Goal: Task Accomplishment & Management: Manage account settings

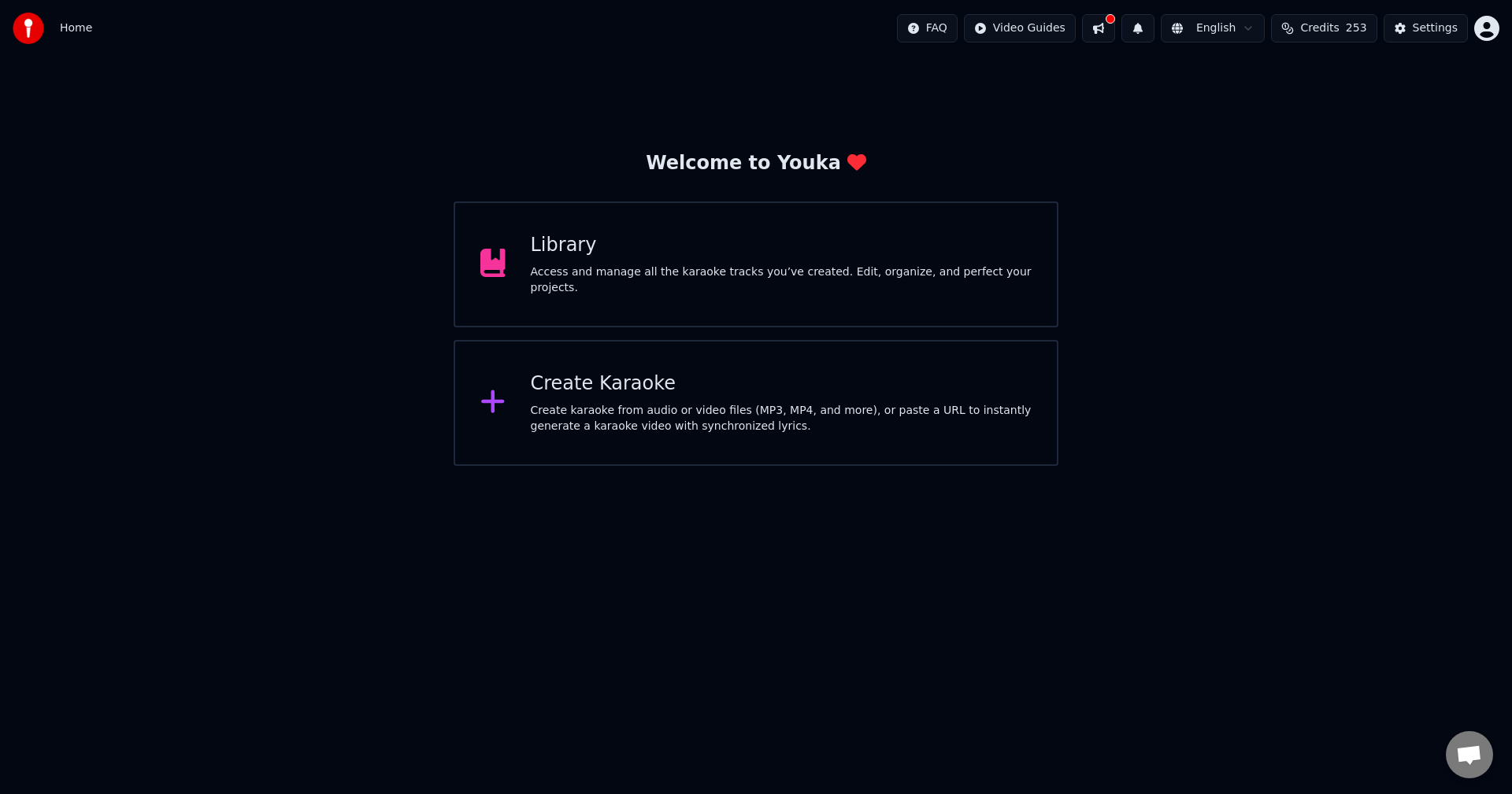
click at [866, 272] on div "Access and manage all the karaoke tracks you’ve created. Edit, organize, and pe…" at bounding box center [781, 280] width 501 height 31
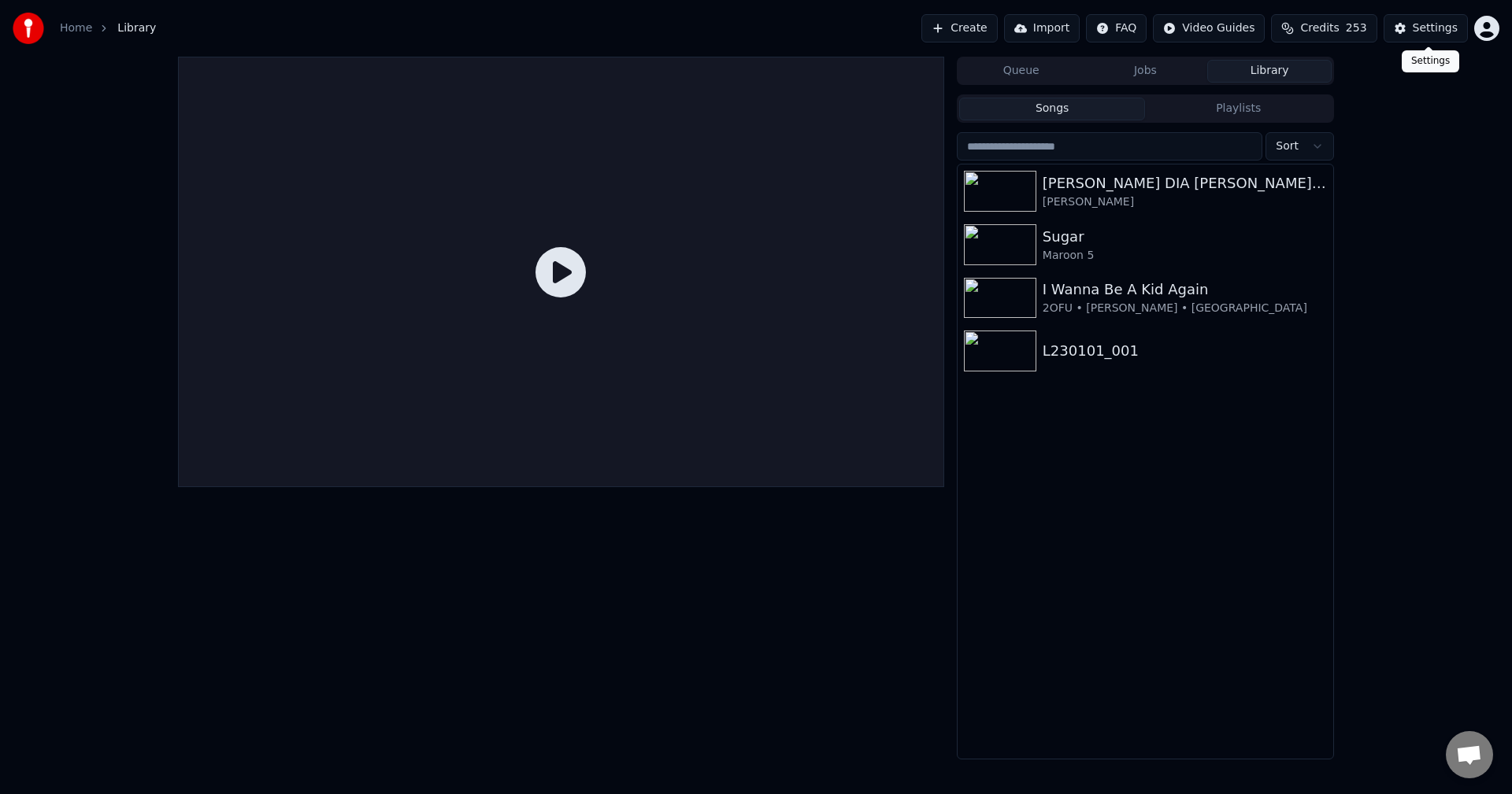
click at [1337, 28] on span "Credits" at bounding box center [1319, 28] width 38 height 15
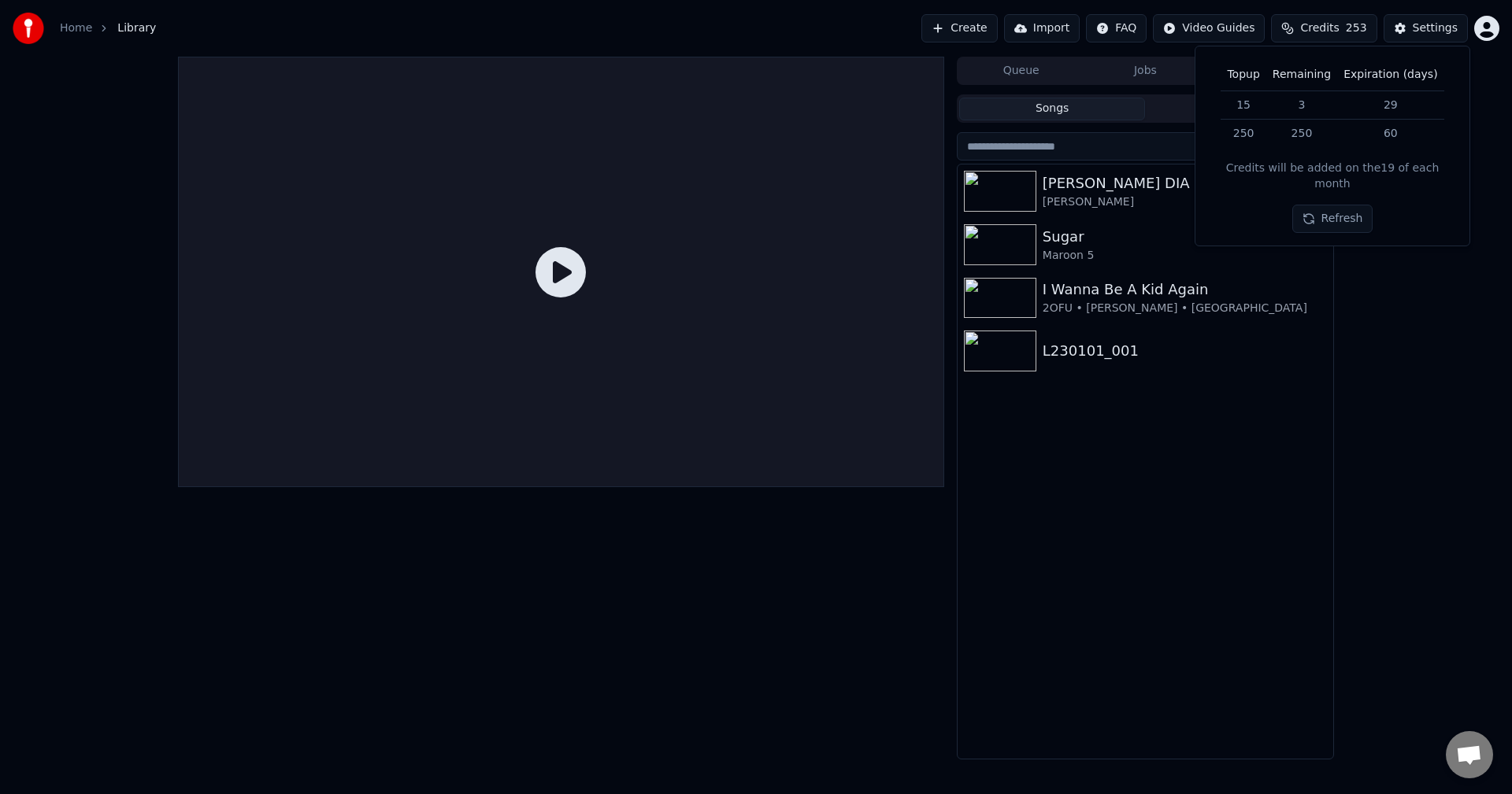
click at [1339, 207] on button "Refresh" at bounding box center [1332, 218] width 81 height 28
click at [1381, 274] on div "Queue Jobs Library Songs Playlists Sort ANTARA KAU DIA DAN AKU OM LORENZA • SHE…" at bounding box center [756, 408] width 1512 height 703
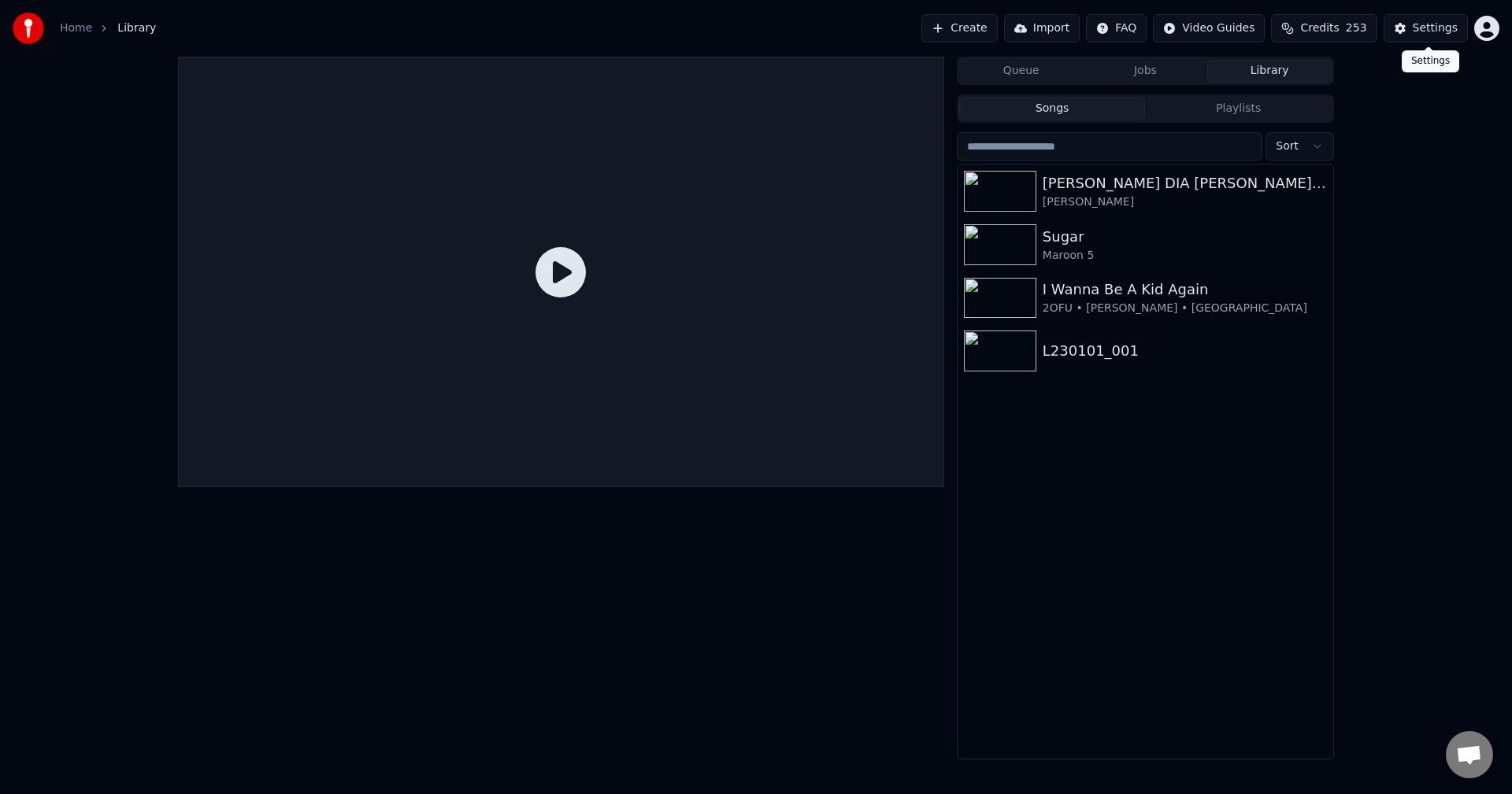
click at [1414, 25] on button "Settings" at bounding box center [1425, 28] width 84 height 28
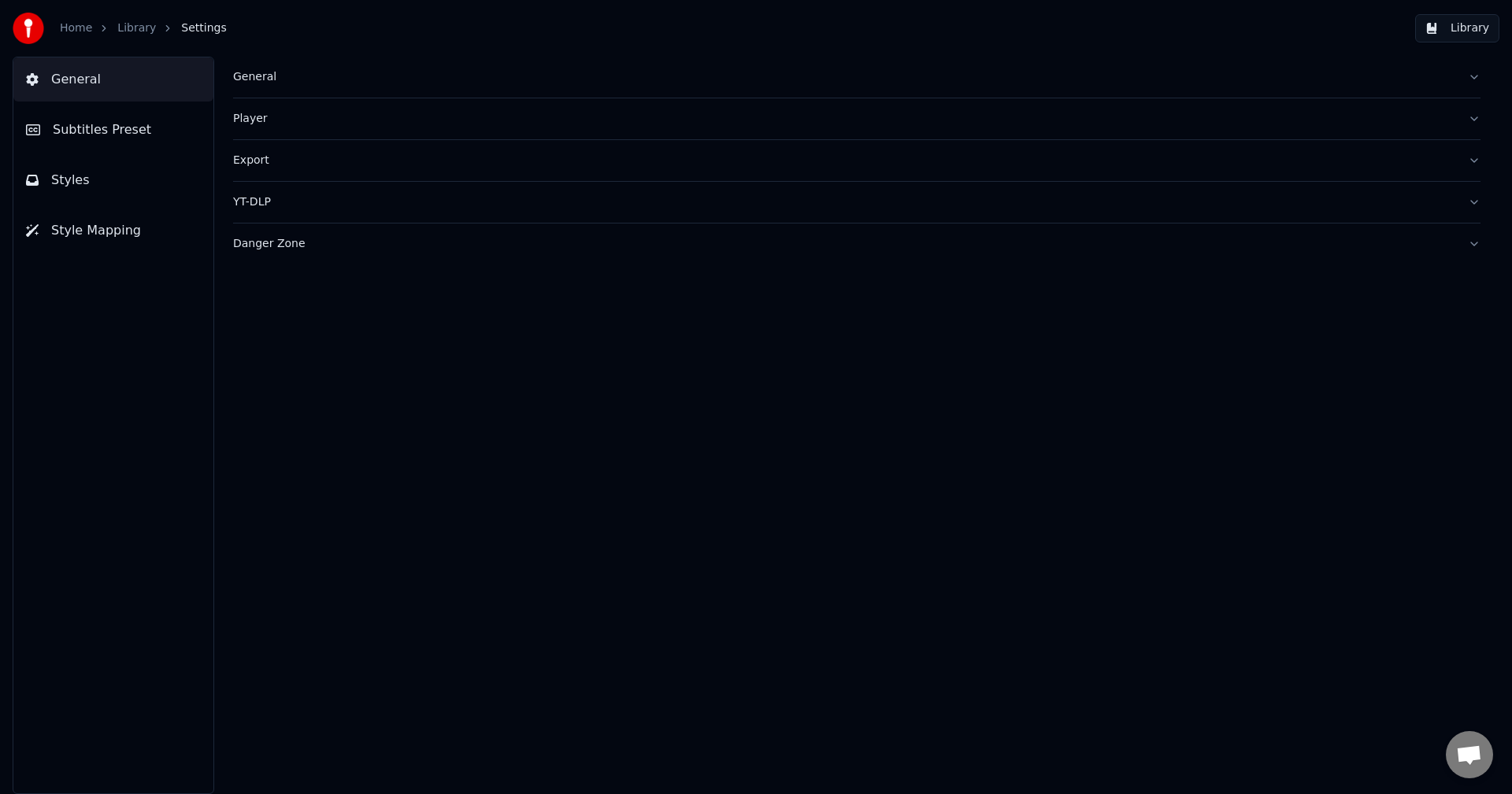
click at [87, 179] on button "Styles" at bounding box center [113, 180] width 200 height 44
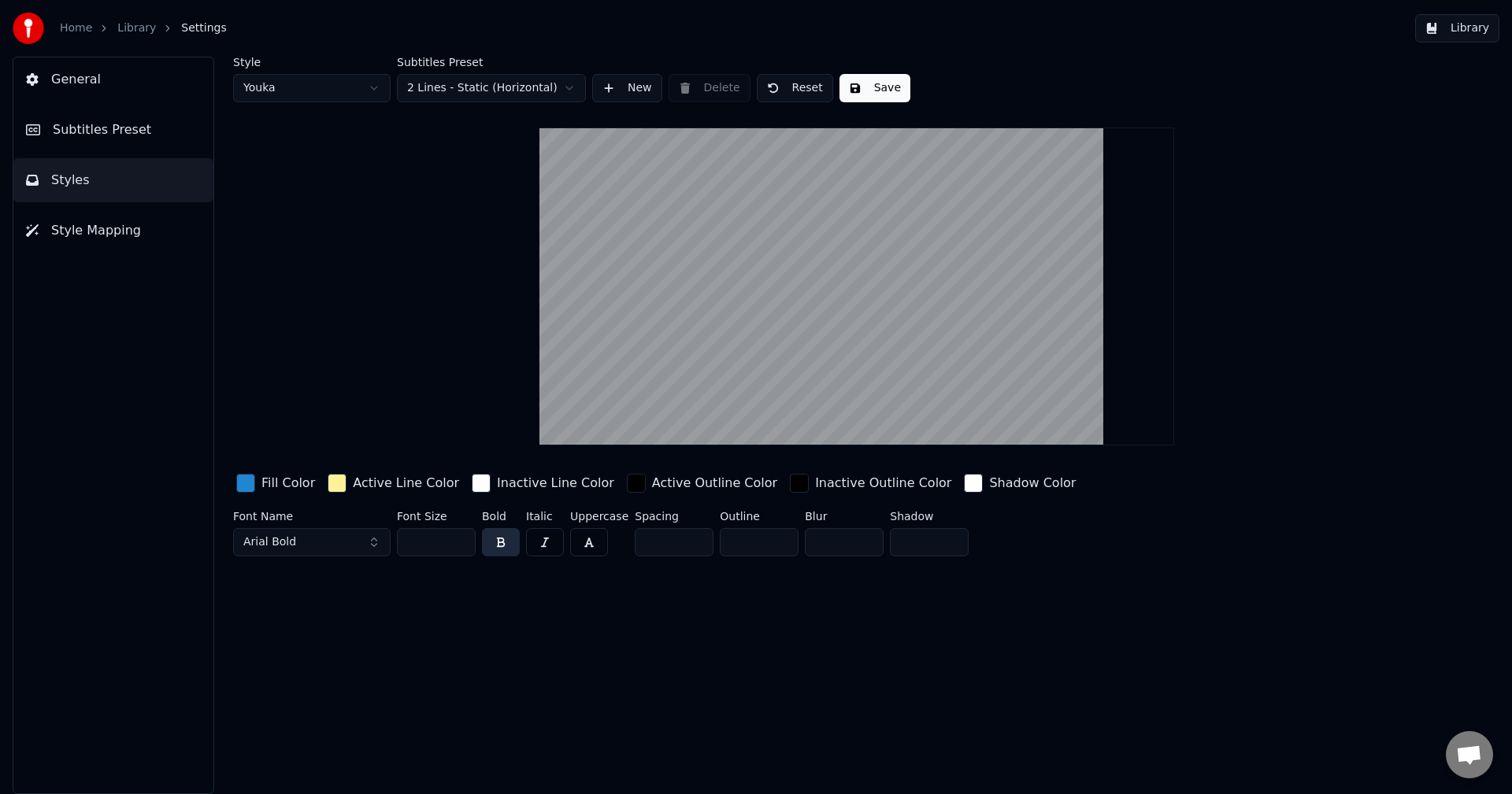
click at [59, 231] on span "Style Mapping" at bounding box center [95, 231] width 89 height 19
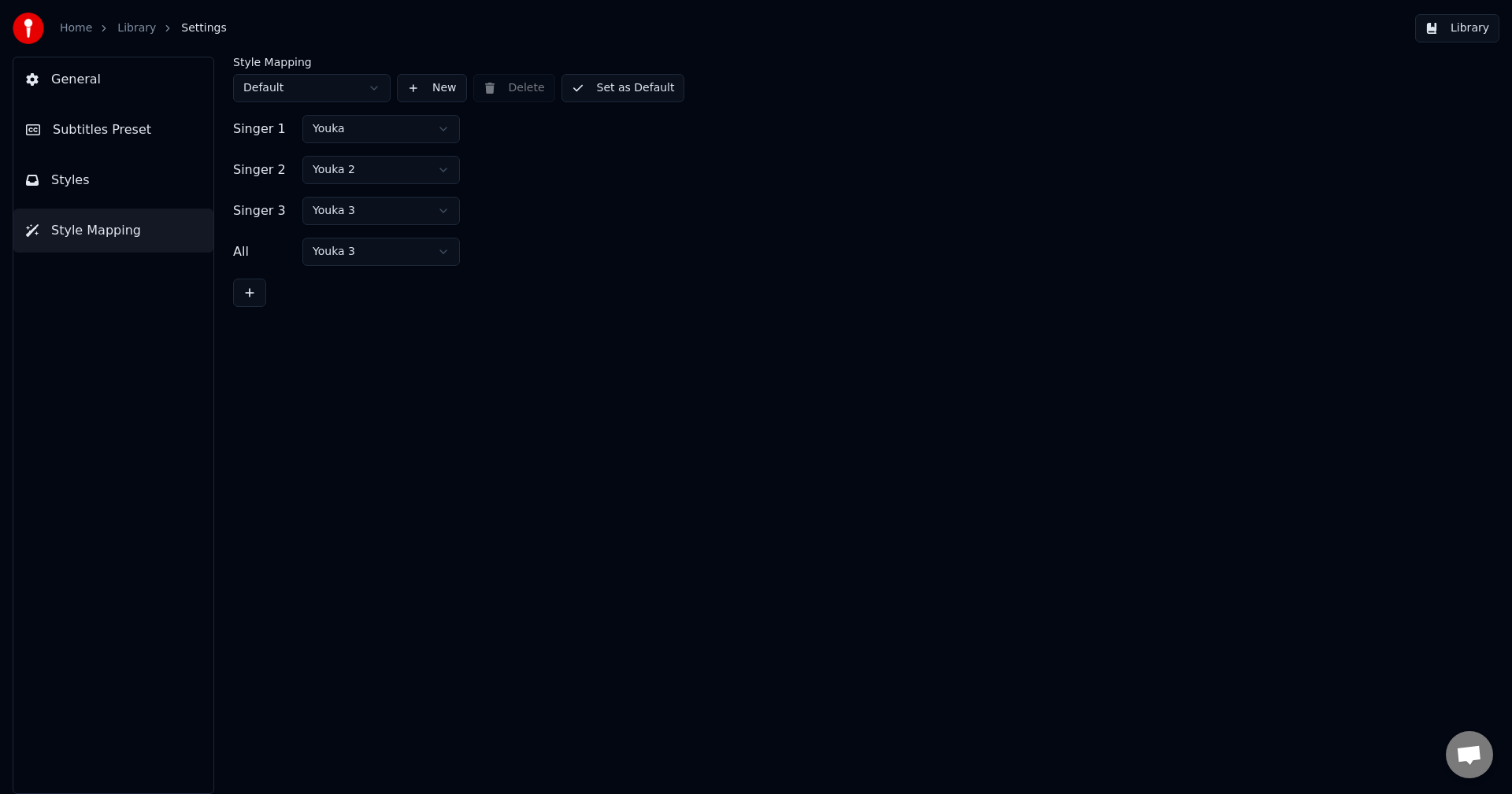
click at [347, 83] on html "Home Library Settings Library General Subtitles Preset Styles Style Mapping Sty…" at bounding box center [756, 397] width 1512 height 794
click at [89, 180] on button "Styles" at bounding box center [113, 180] width 200 height 44
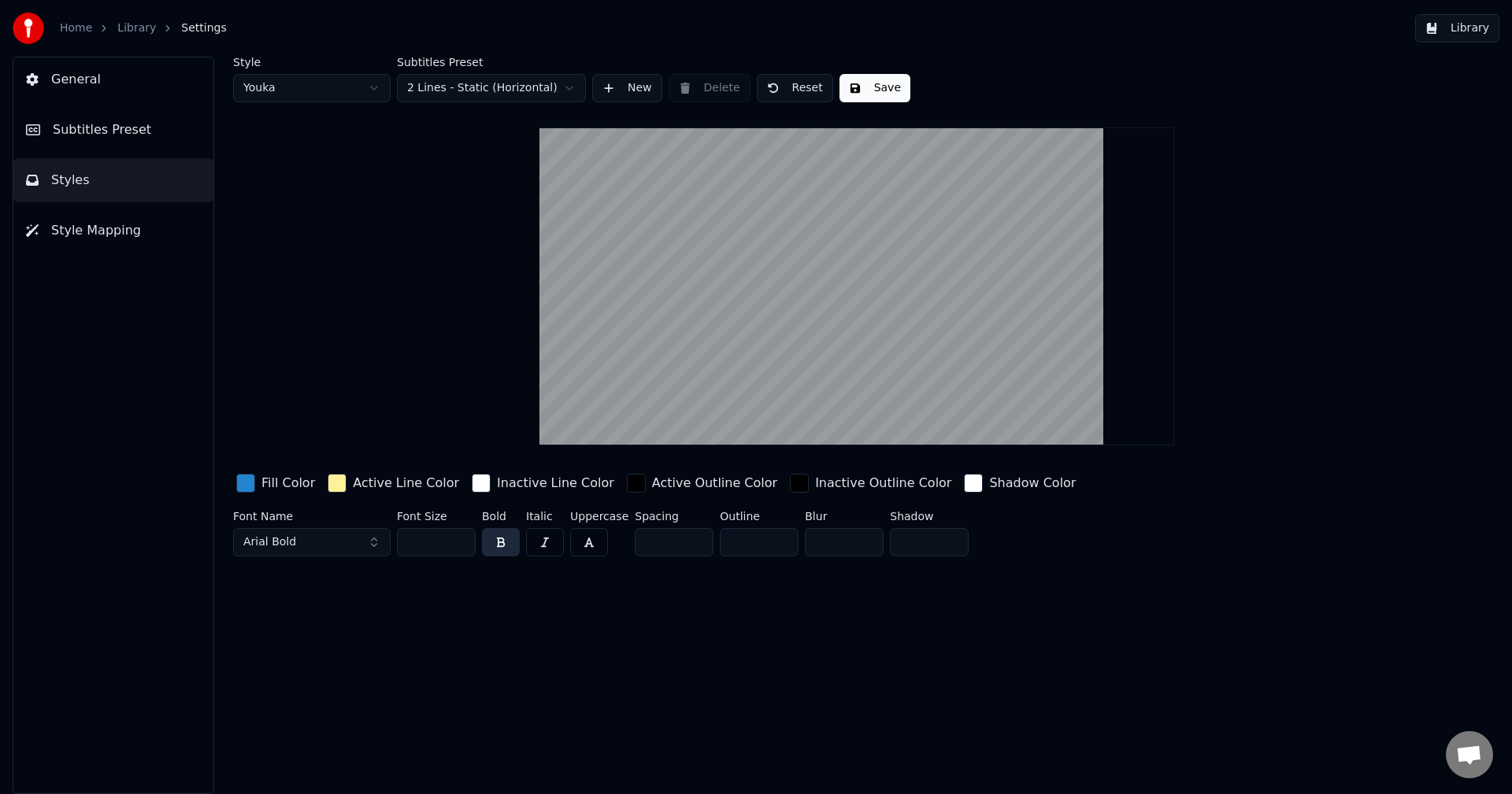
click at [117, 128] on span "Subtitles Preset" at bounding box center [102, 130] width 99 height 19
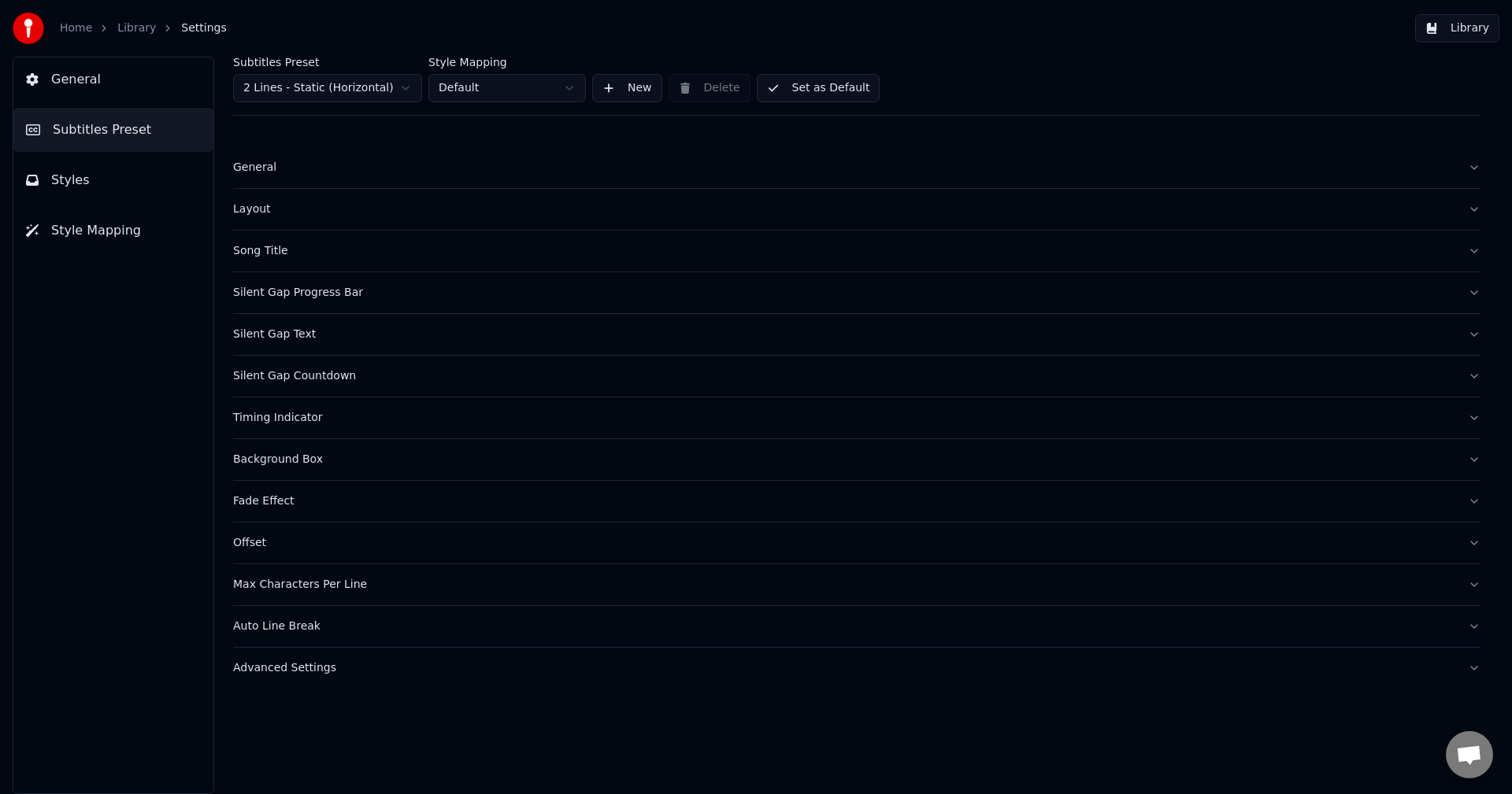
click at [106, 84] on button "General" at bounding box center [113, 80] width 200 height 44
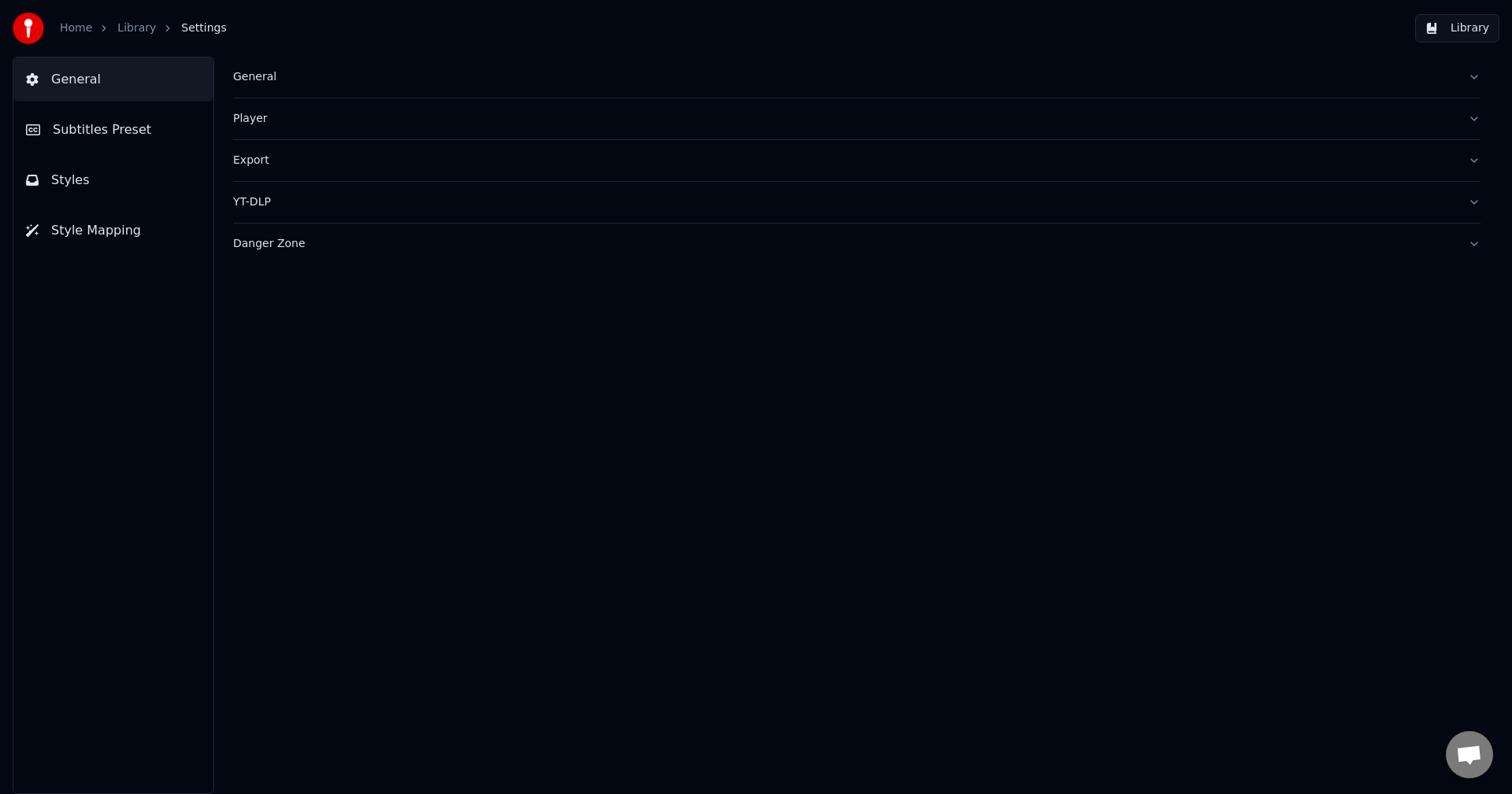
click at [249, 121] on div "Player" at bounding box center [844, 118] width 1222 height 15
click at [255, 160] on div "Export" at bounding box center [844, 160] width 1222 height 15
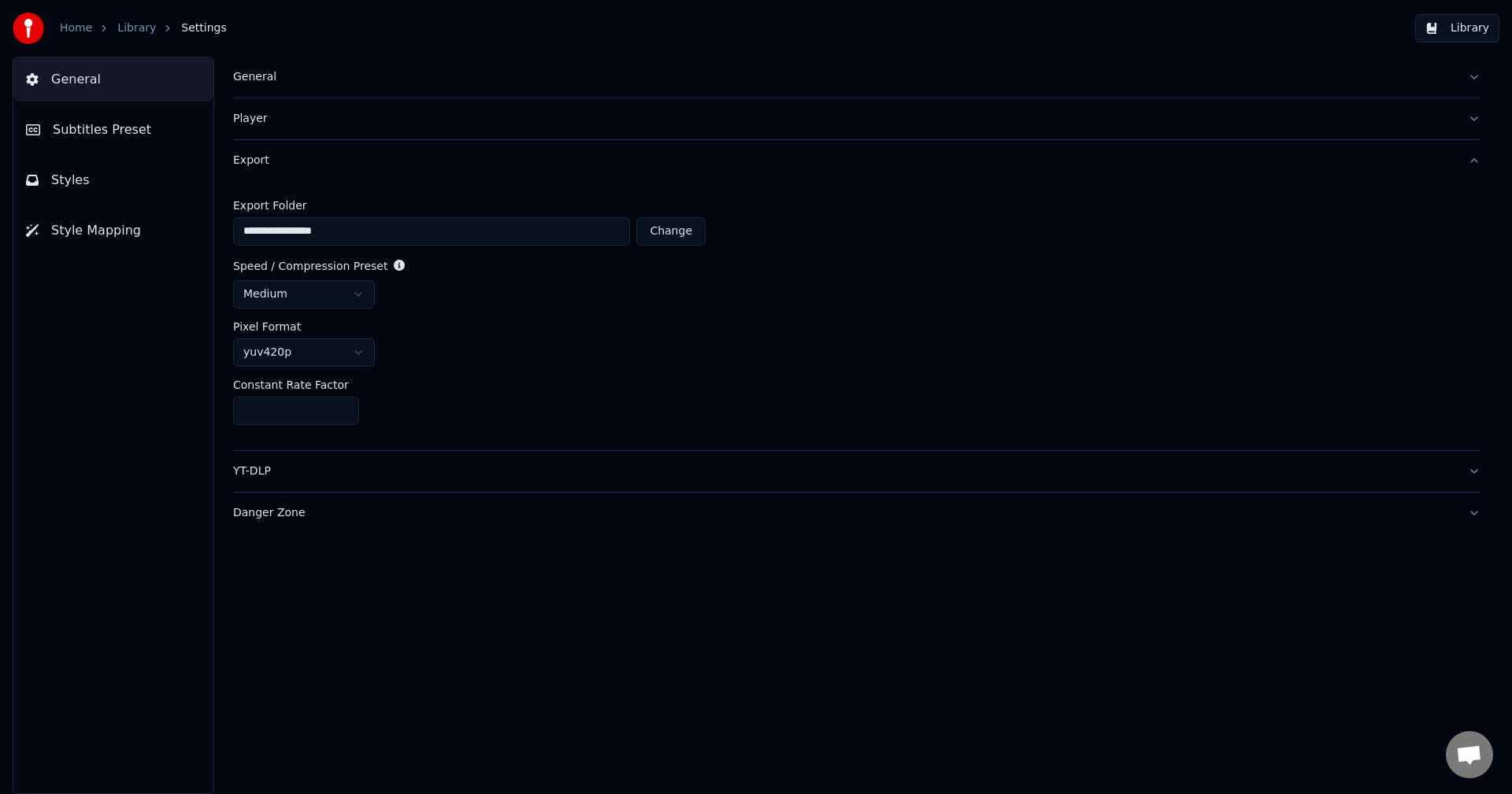
click at [255, 160] on div "Export" at bounding box center [844, 160] width 1222 height 15
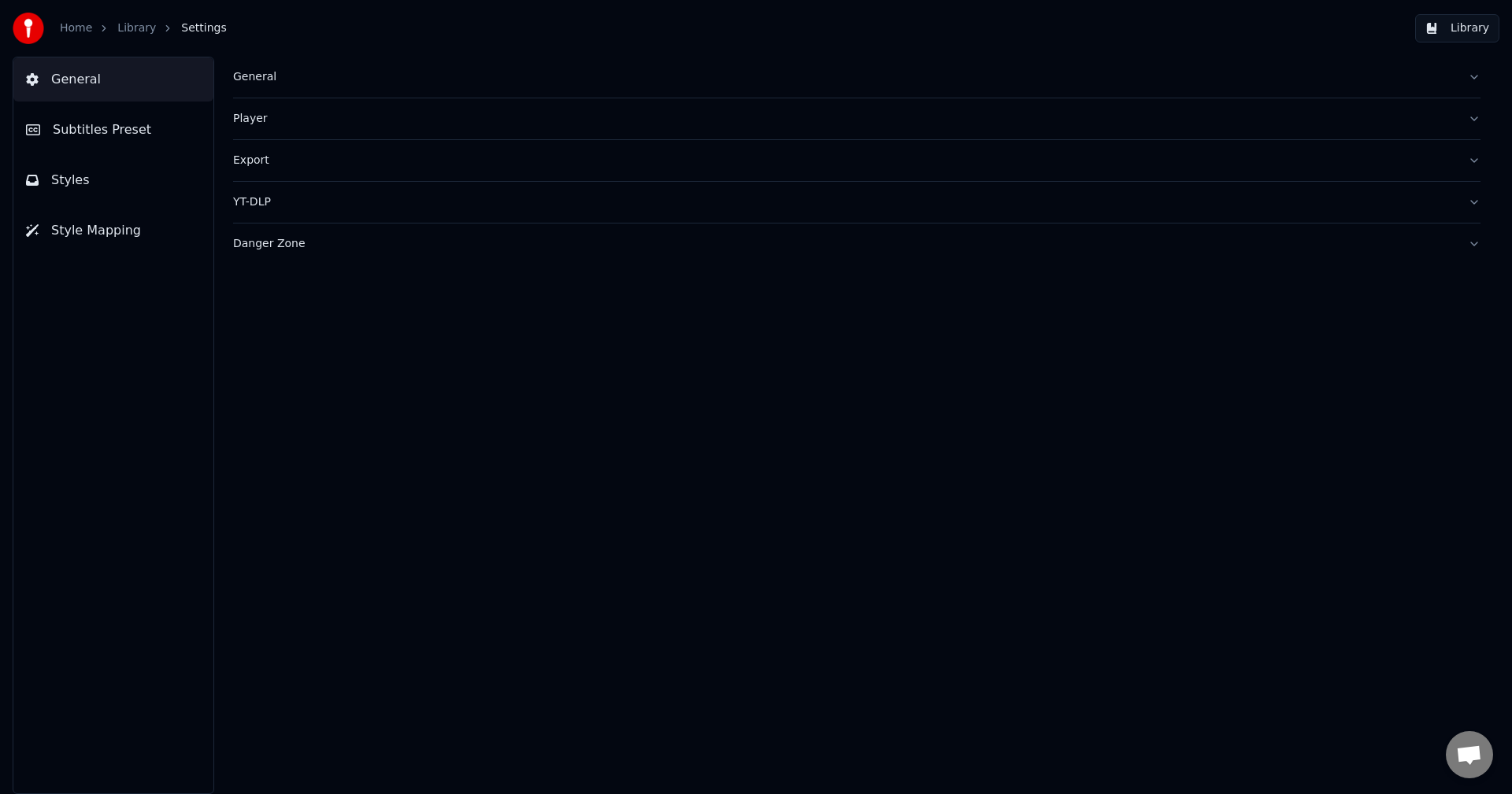
click at [267, 240] on div "Danger Zone" at bounding box center [844, 243] width 1222 height 15
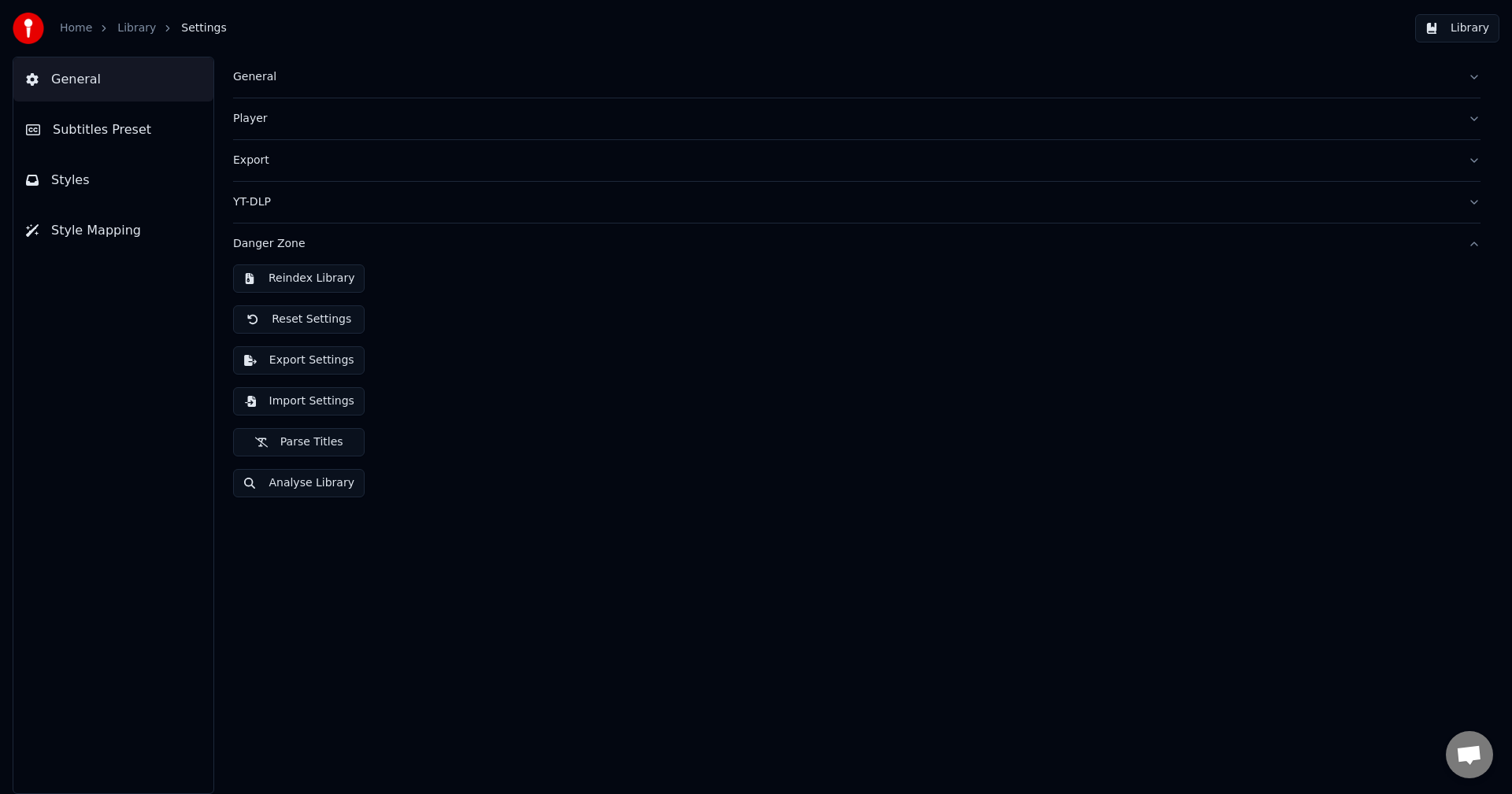
click at [81, 134] on span "Subtitles Preset" at bounding box center [102, 130] width 99 height 19
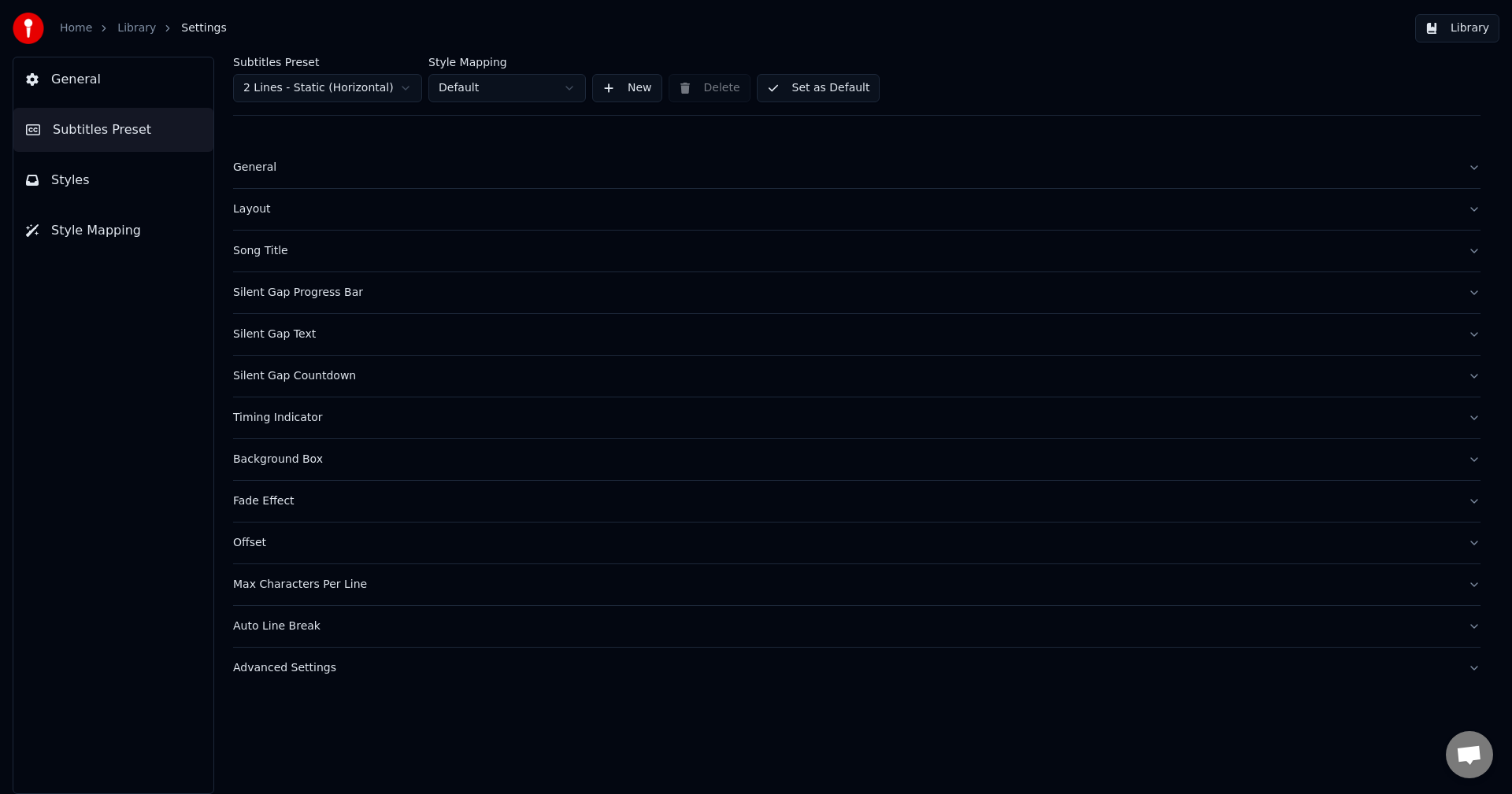
click at [48, 175] on button "Styles" at bounding box center [113, 180] width 200 height 44
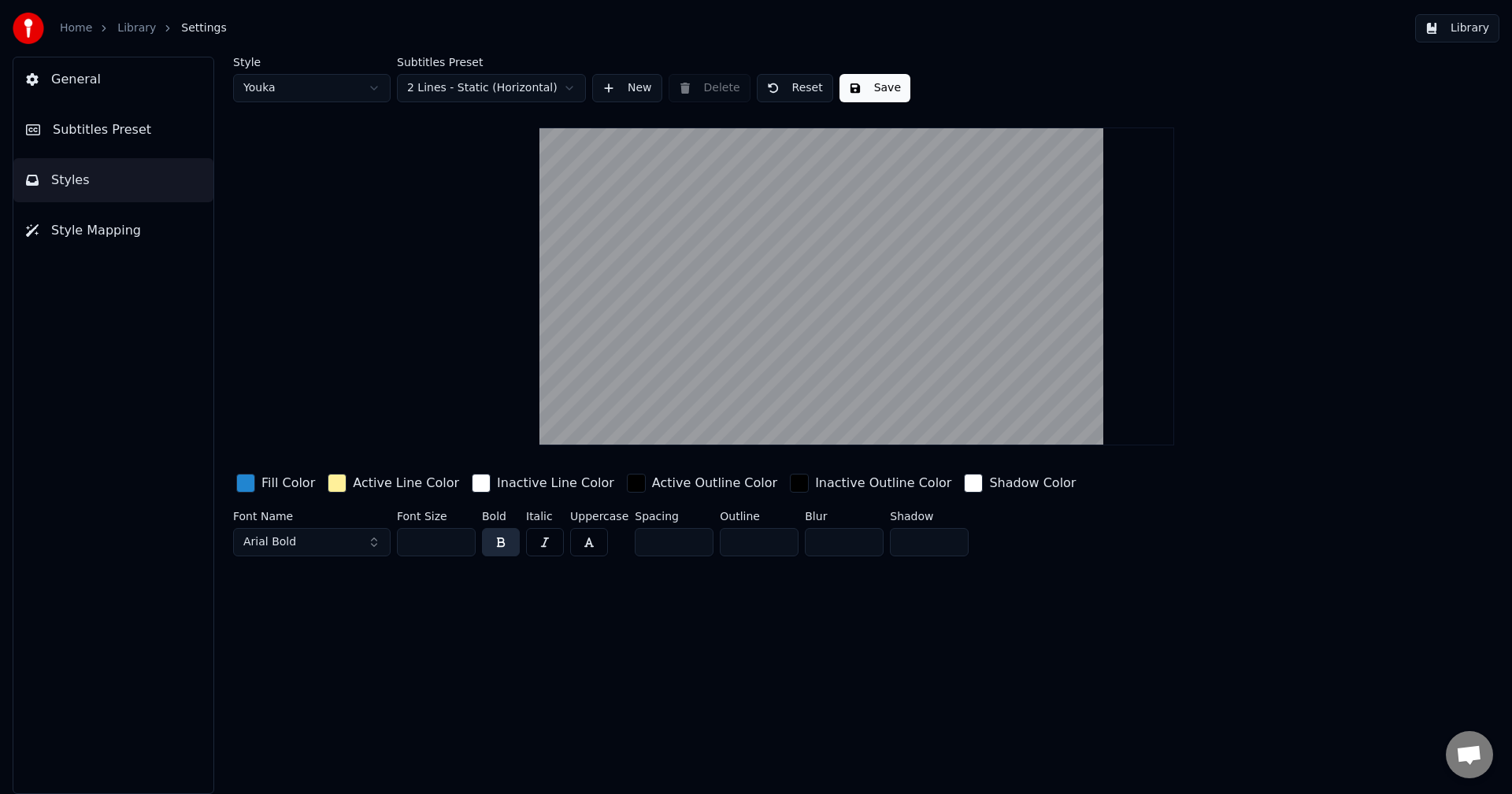
click at [102, 217] on button "Style Mapping" at bounding box center [113, 231] width 200 height 44
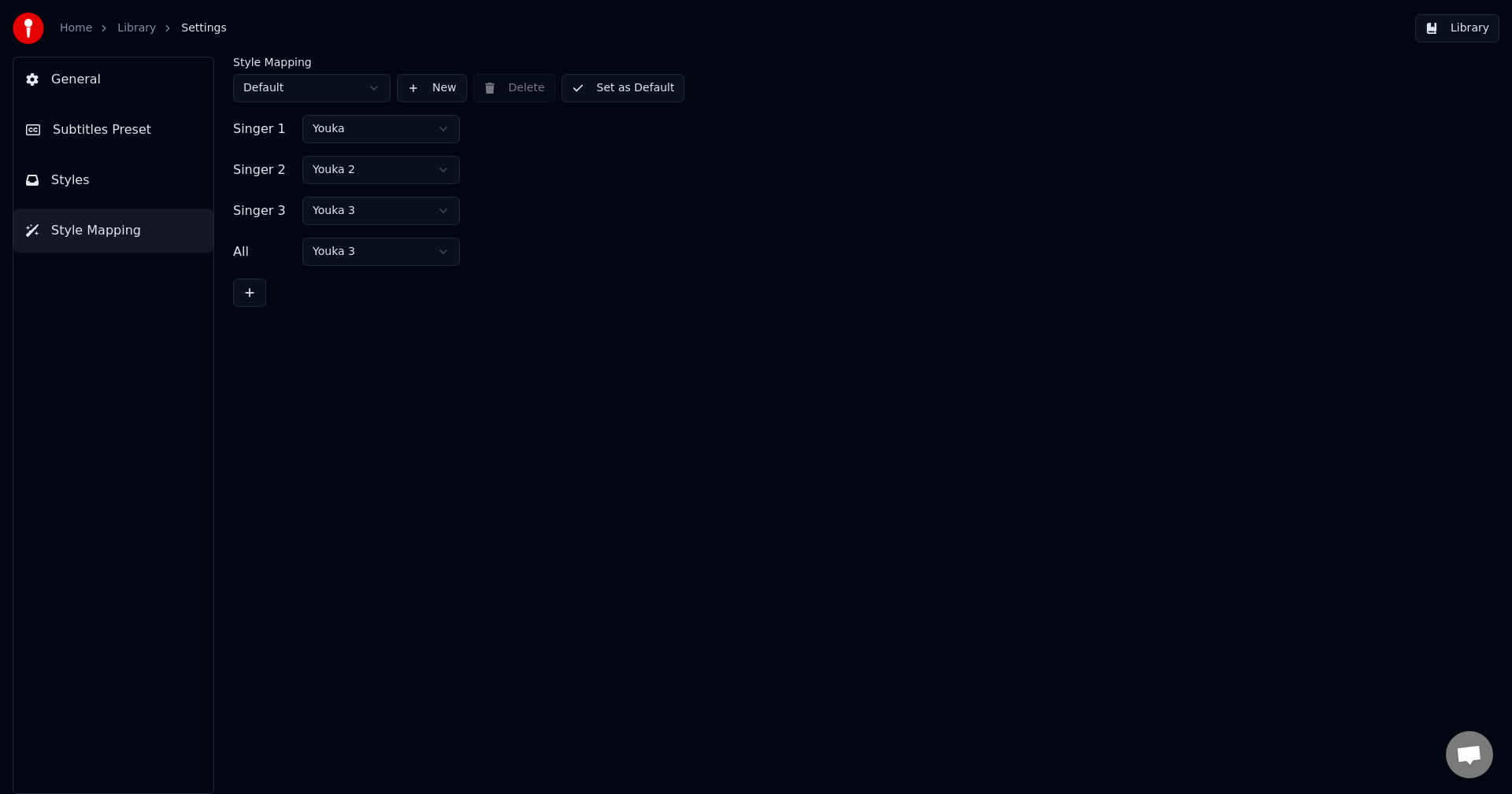
click at [79, 185] on span "Styles" at bounding box center [70, 180] width 38 height 19
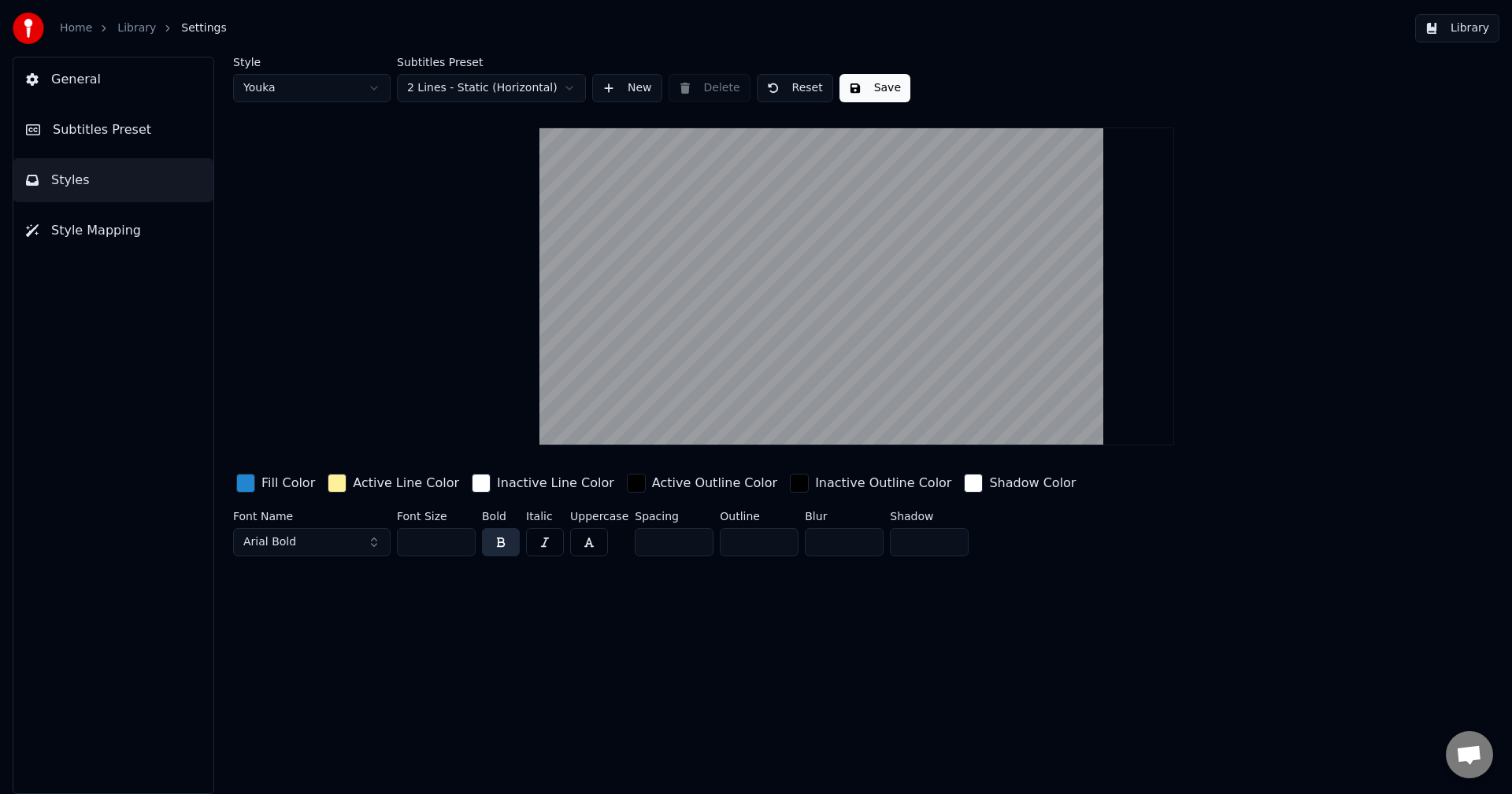
click at [994, 627] on div "Style Youka Subtitles Preset 2 Lines - Static (Horizontal) New Delete Reset Sav…" at bounding box center [856, 426] width 1310 height 738
click at [1450, 24] on button "Library" at bounding box center [1457, 28] width 84 height 28
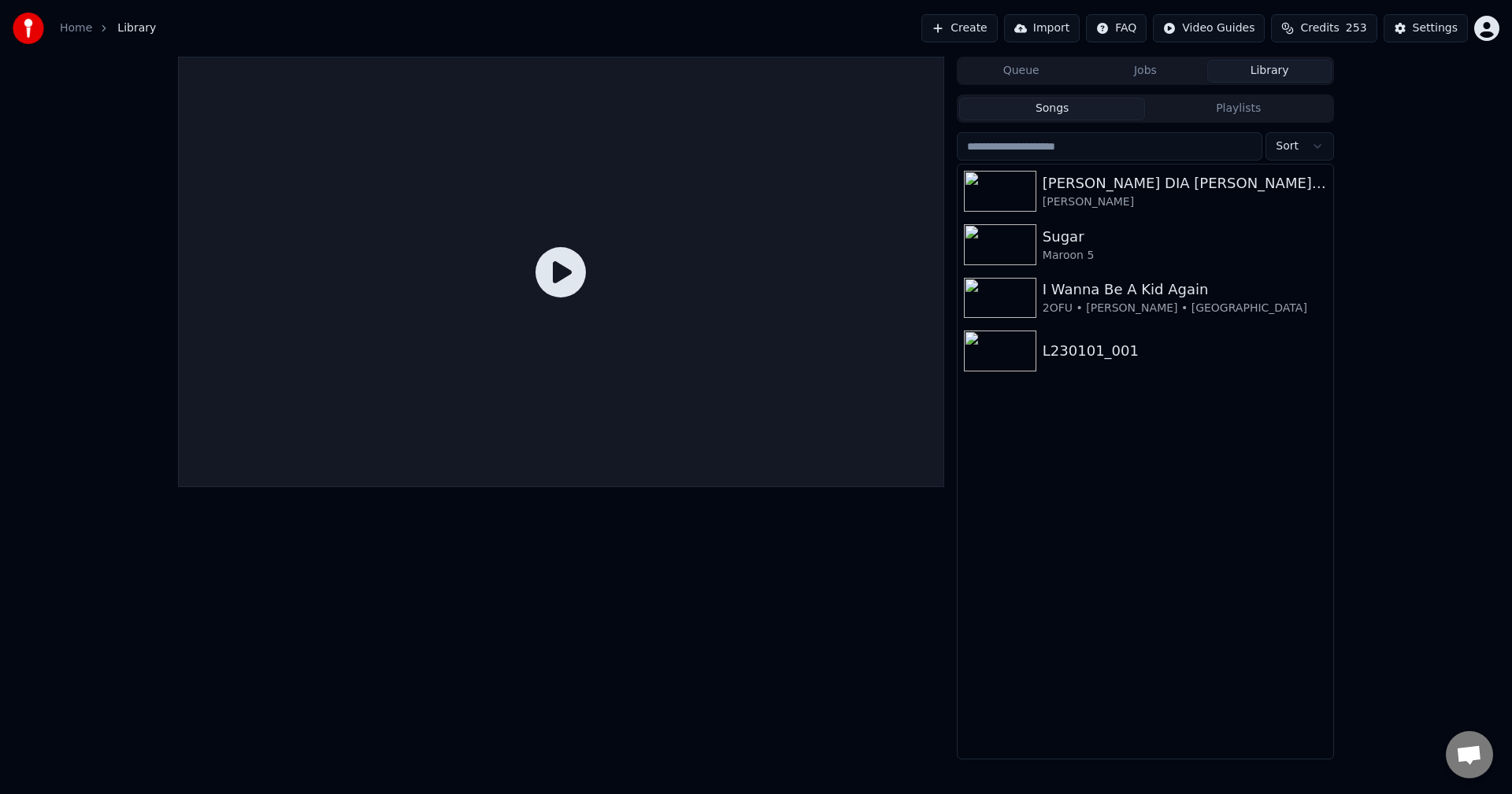
click at [1044, 29] on button "Import" at bounding box center [1041, 28] width 76 height 28
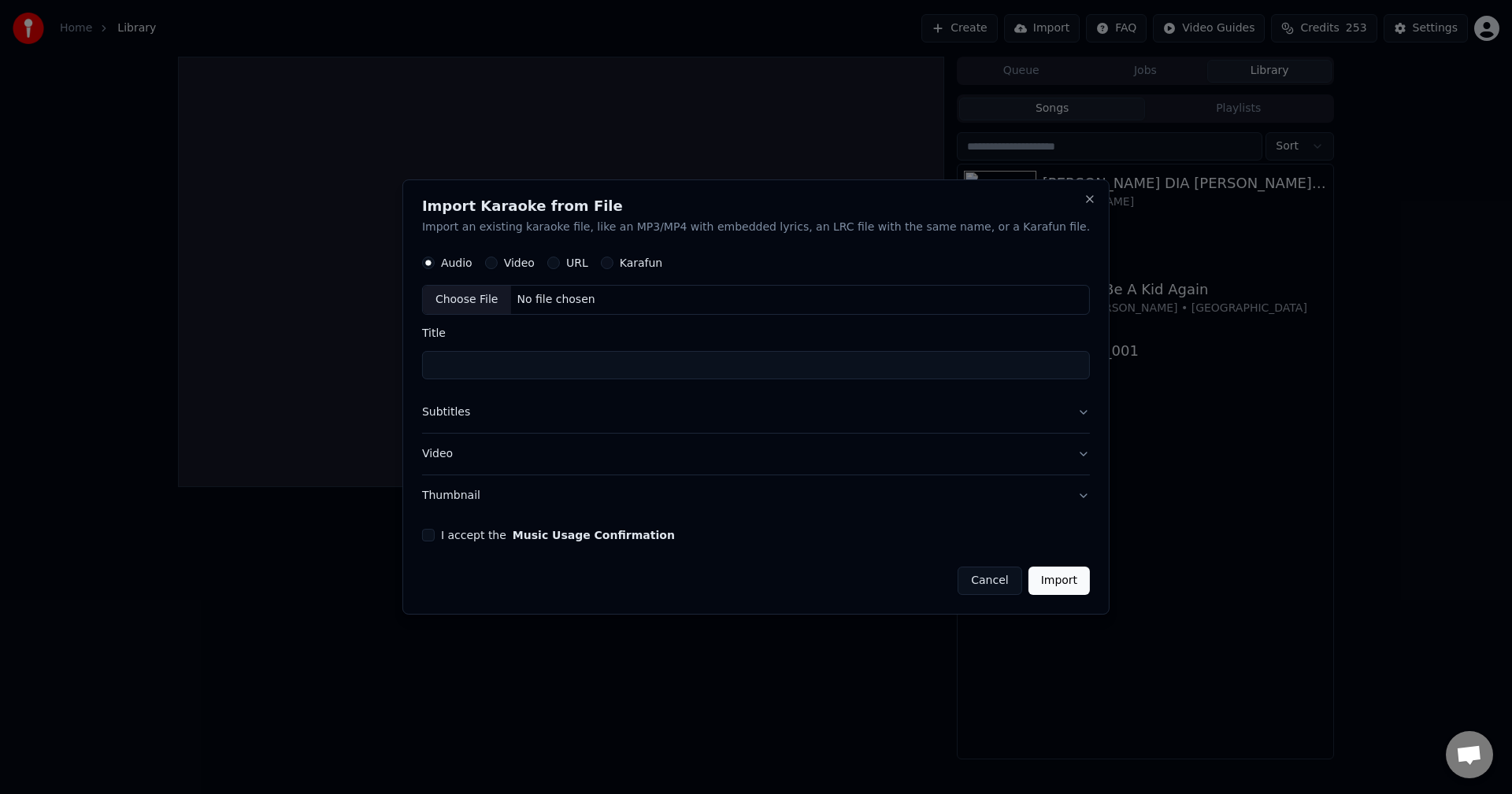
click at [1057, 202] on div "Import Karaoke from File Import an existing karaoke file, like an MP3/MP4 with …" at bounding box center [756, 397] width 707 height 436
click at [1084, 201] on button "Close" at bounding box center [1090, 199] width 13 height 13
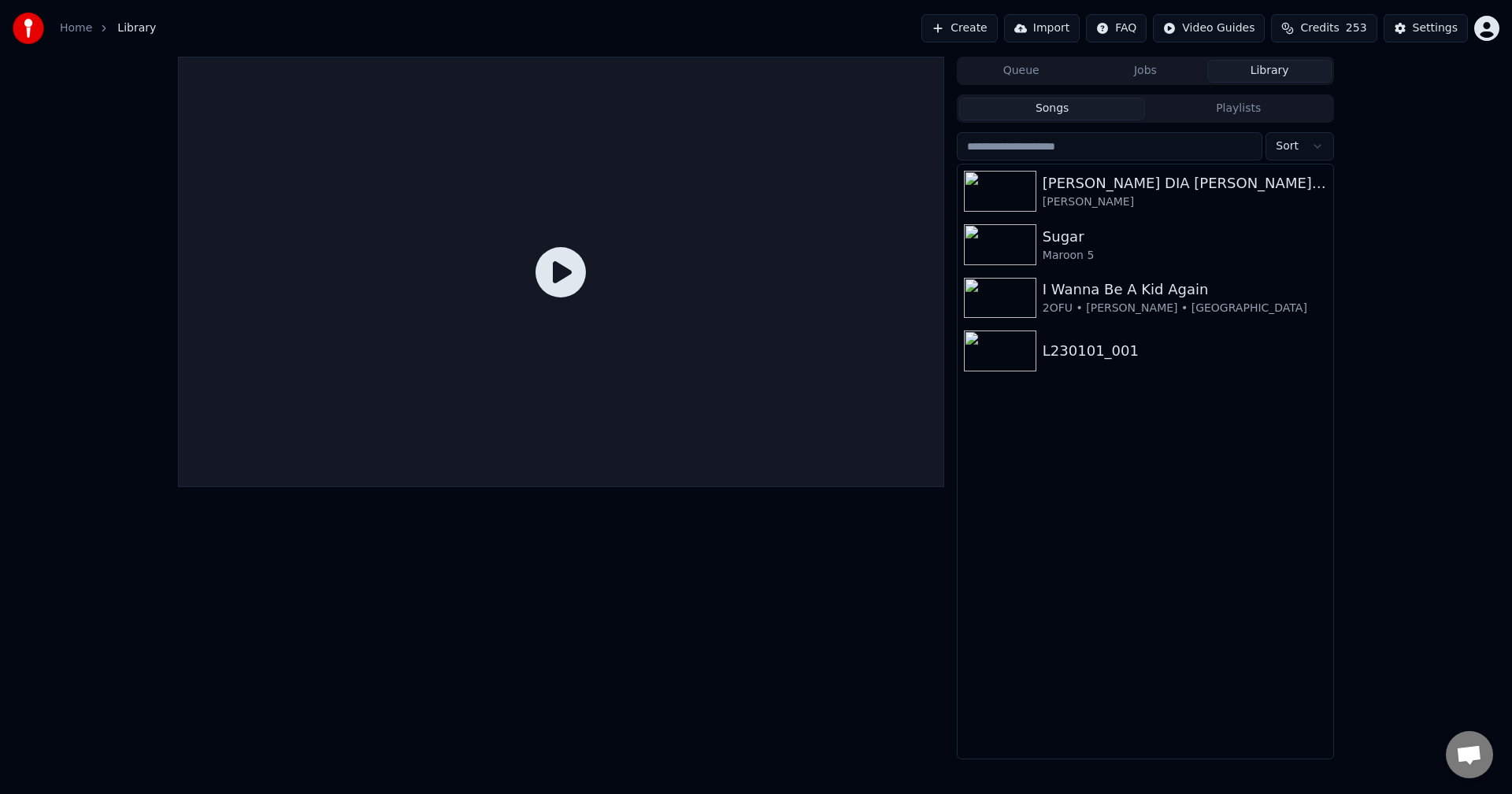
click at [1326, 30] on span "Credits" at bounding box center [1319, 28] width 38 height 15
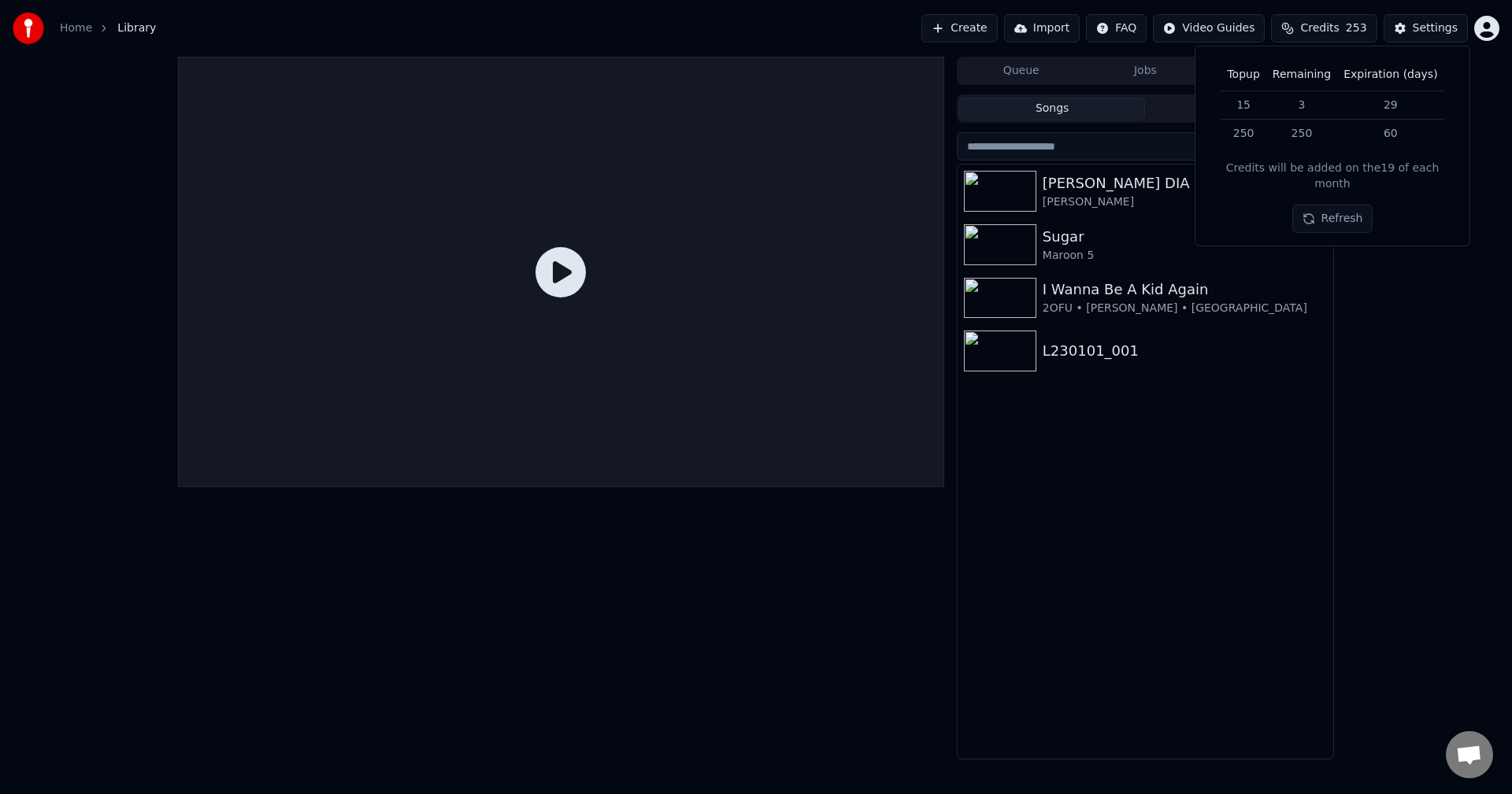
click at [1326, 30] on span "Credits" at bounding box center [1319, 28] width 38 height 15
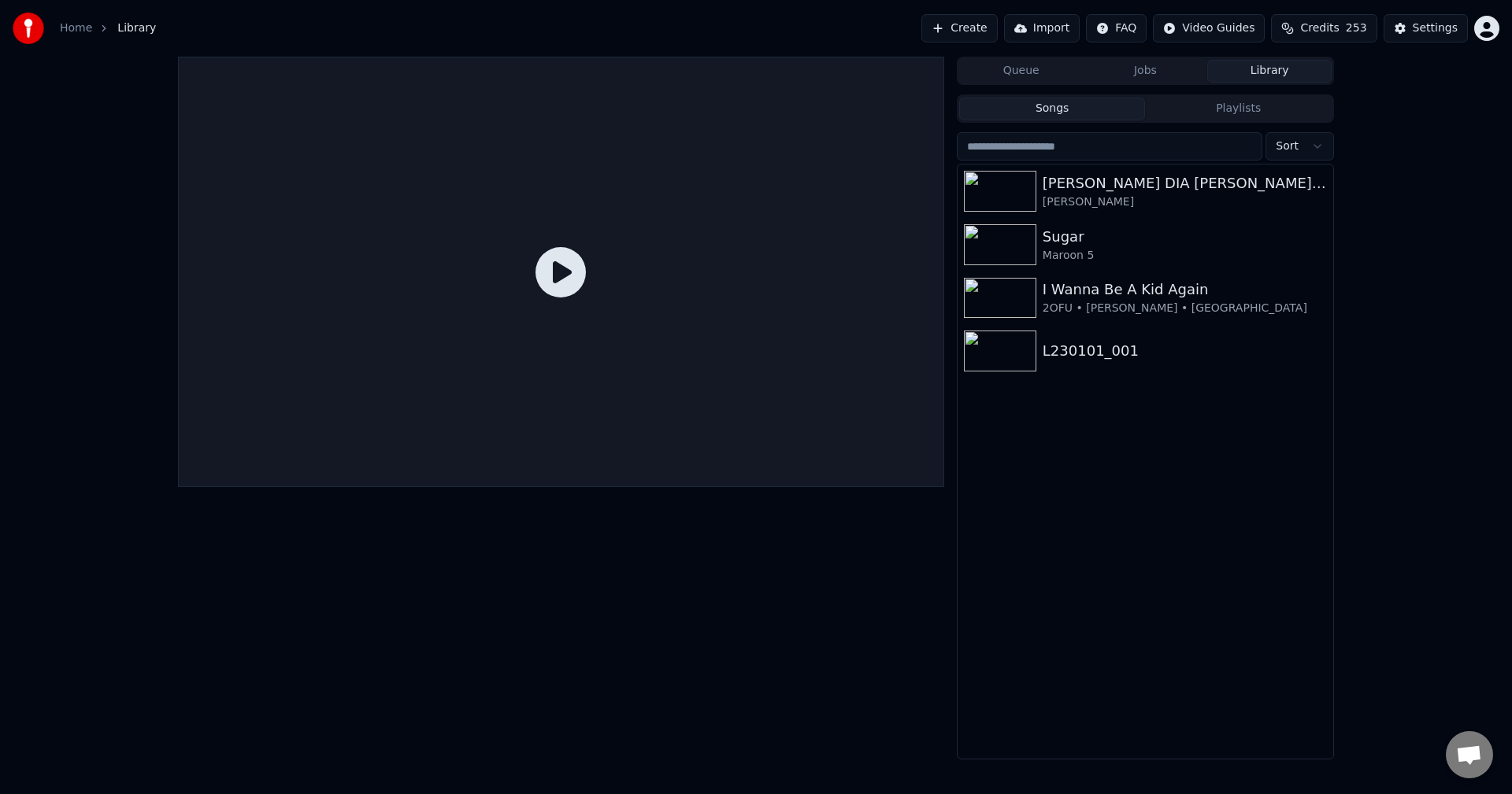
click at [1228, 30] on html "Home Library Create Import FAQ Video Guides Credits 253 Settings Queue Jobs Lib…" at bounding box center [756, 397] width 1512 height 794
click at [1354, 77] on html "Home Library Create Import FAQ Video Guides Credits 253 Settings Queue Jobs Lib…" at bounding box center [756, 397] width 1512 height 794
click at [1416, 29] on button "Settings" at bounding box center [1425, 28] width 84 height 28
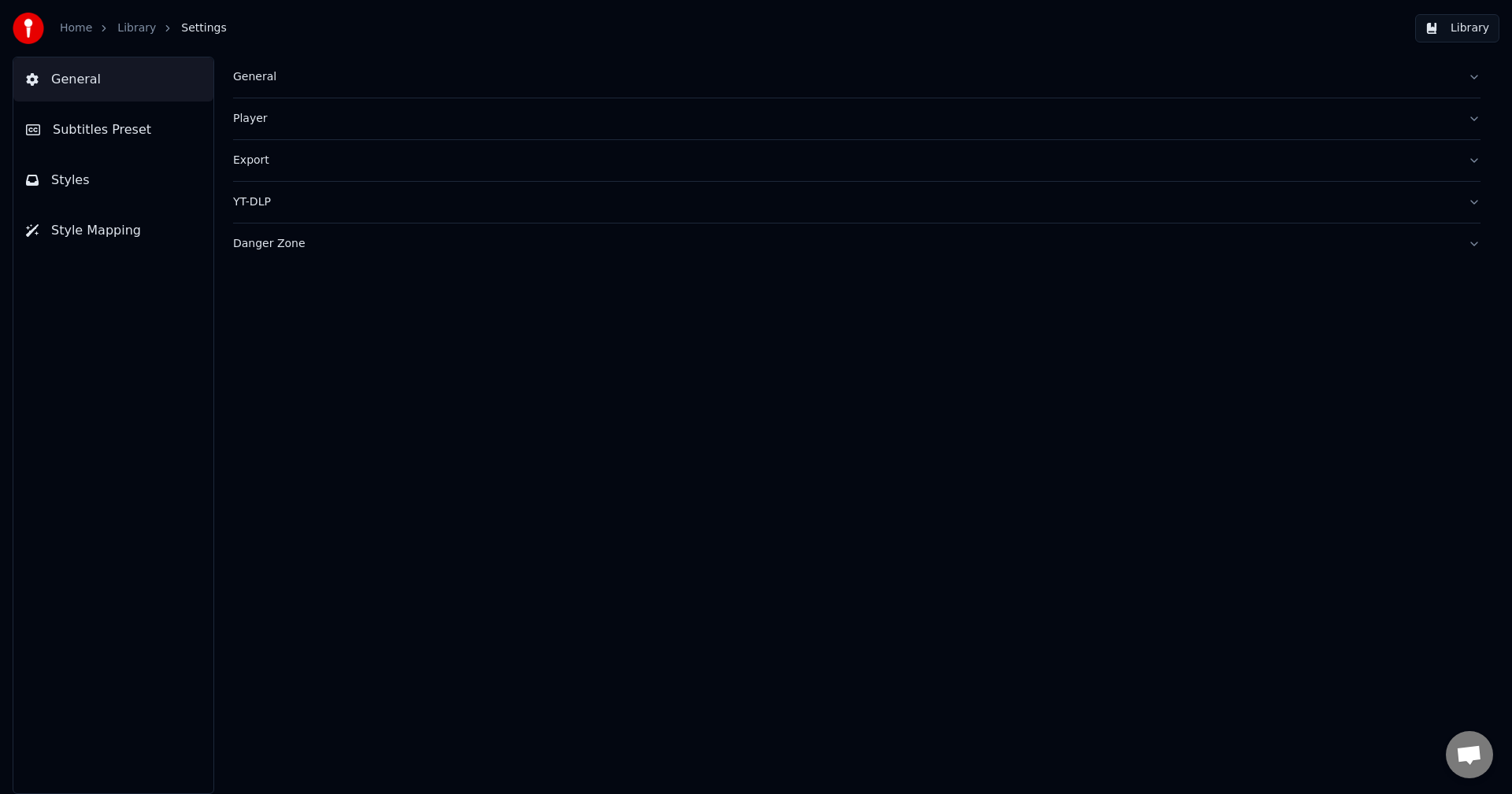
click at [135, 78] on button "General" at bounding box center [113, 80] width 200 height 44
click at [130, 26] on link "Library" at bounding box center [136, 28] width 38 height 15
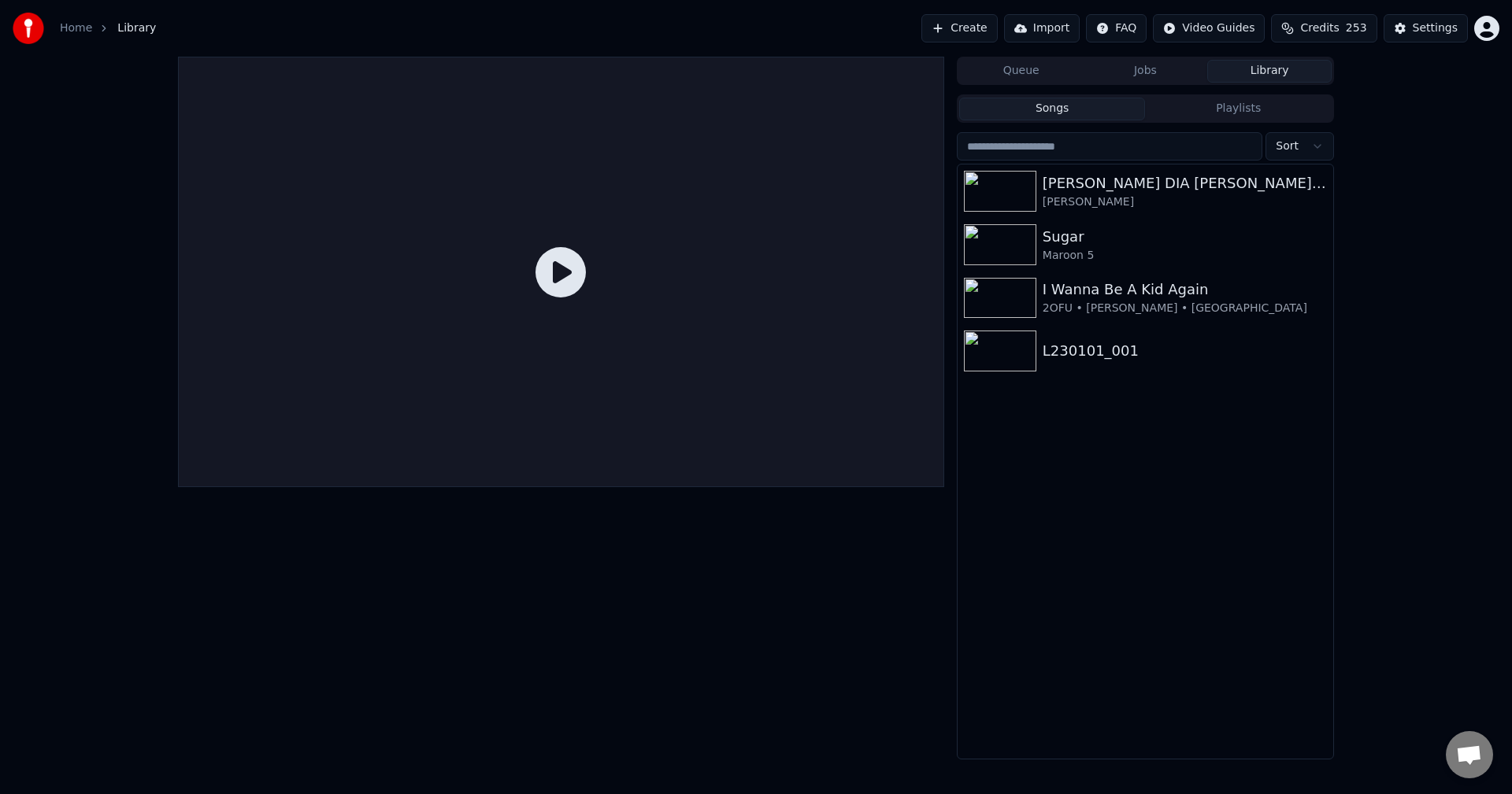
click at [78, 26] on link "Home" at bounding box center [76, 28] width 32 height 15
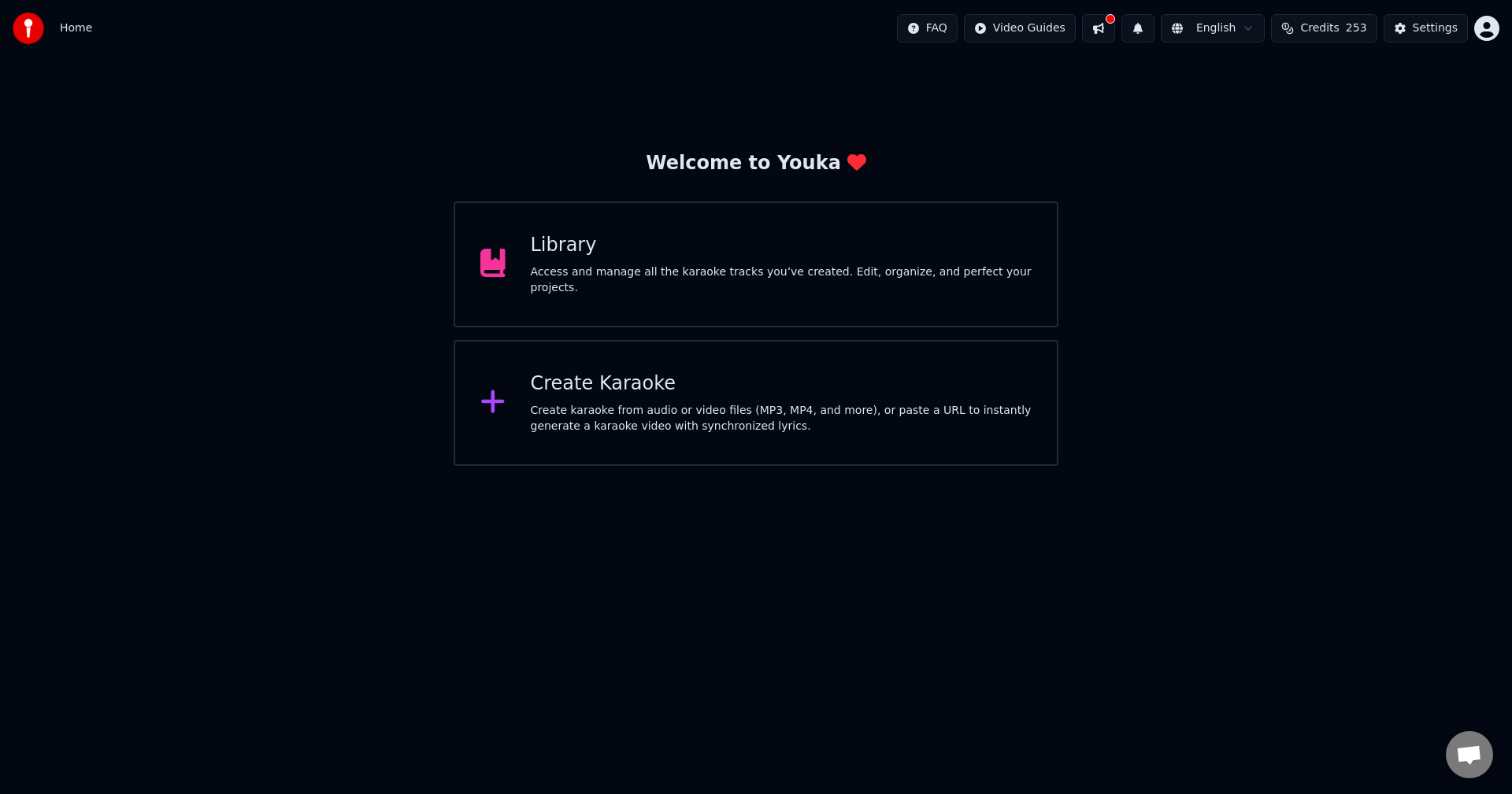
click at [315, 191] on div "Welcome to Youka Library Access and manage all the karaoke tracks you’ve create…" at bounding box center [756, 261] width 1512 height 409
click at [1488, 37] on html "Home FAQ Video Guides English Credits 253 Settings Welcome to Youka Library Acc…" at bounding box center [756, 233] width 1512 height 466
click at [1400, 89] on div "Billing" at bounding box center [1418, 102] width 181 height 26
click at [1283, 197] on div "Welcome to Youka Library Access and manage all the karaoke tracks you’ve create…" at bounding box center [756, 261] width 1512 height 409
click at [1115, 24] on button at bounding box center [1098, 28] width 33 height 28
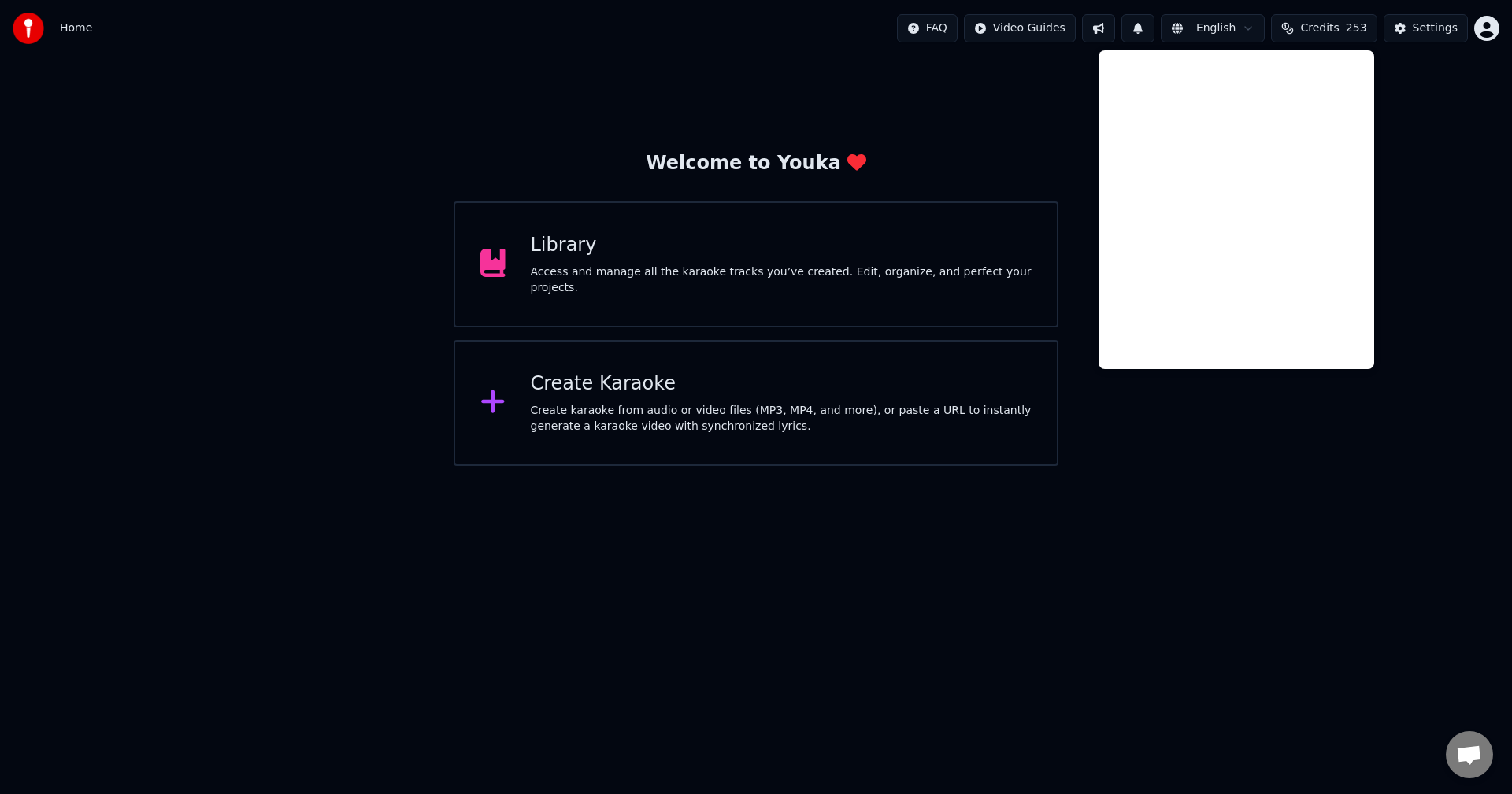
click at [1459, 226] on div "Welcome to Youka Library Access and manage all the karaoke tracks you’ve create…" at bounding box center [756, 261] width 1512 height 409
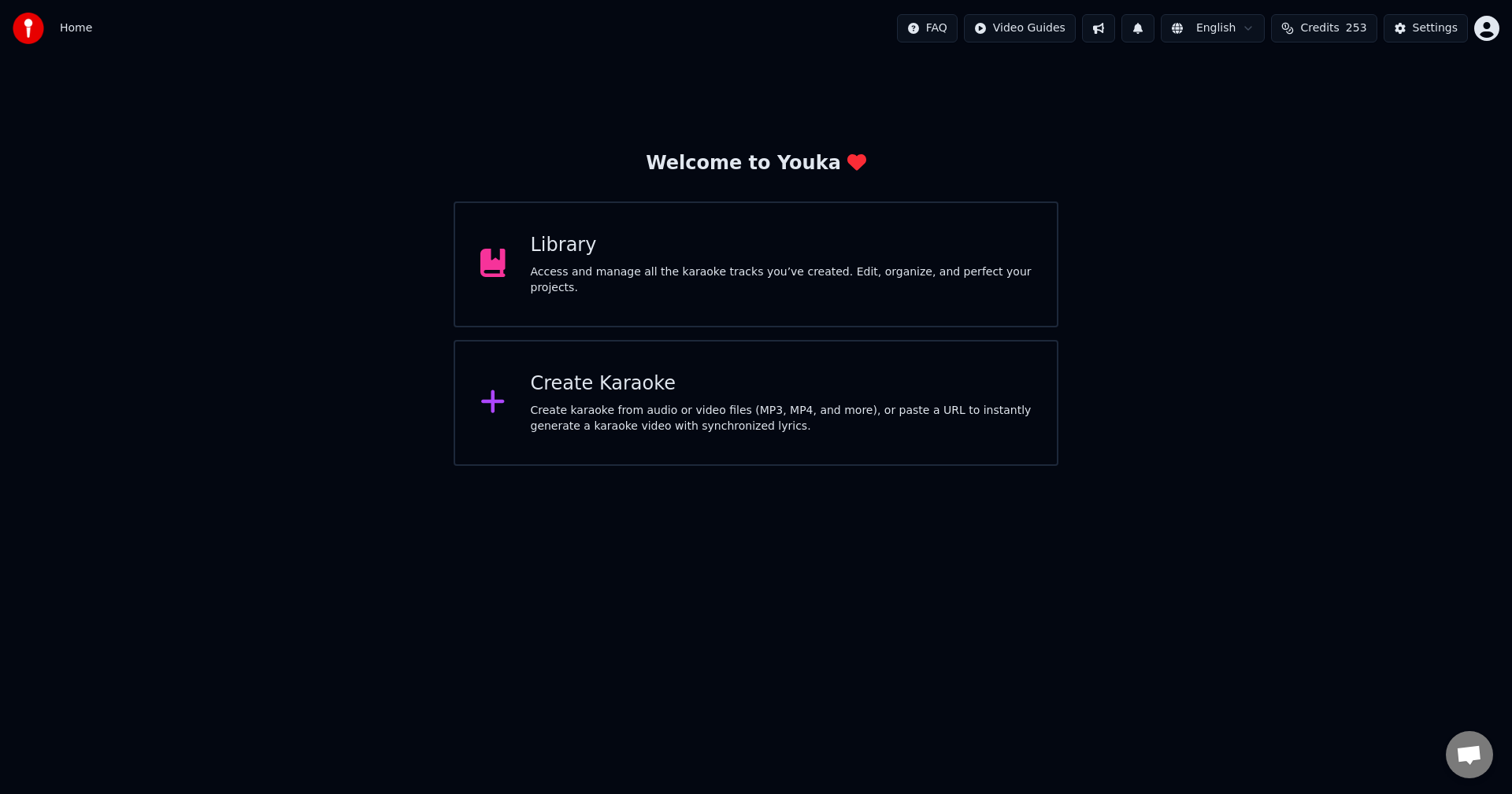
click at [47, 24] on div at bounding box center [33, 28] width 41 height 31
click at [1435, 28] on div "Settings" at bounding box center [1435, 28] width 45 height 15
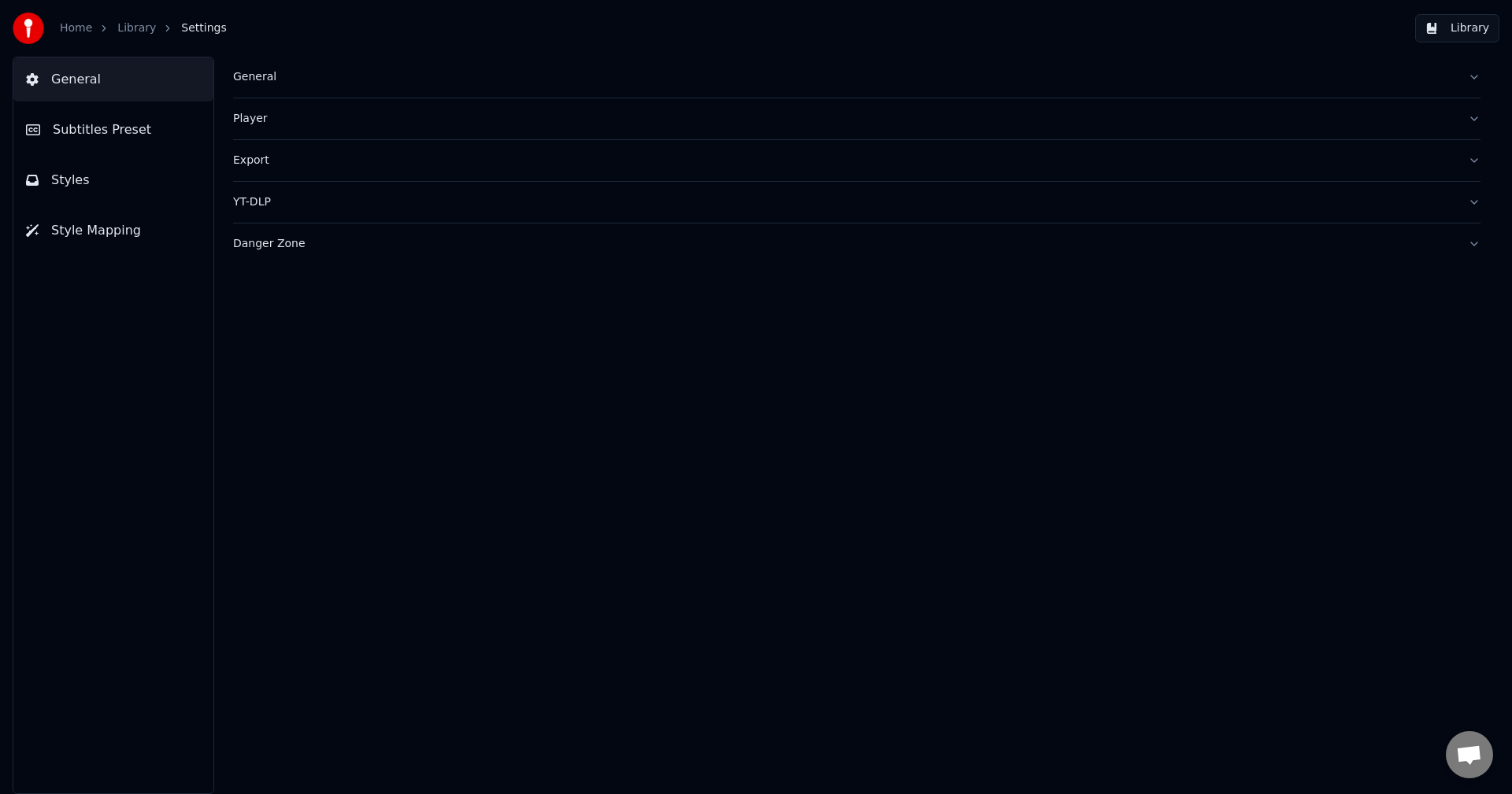
click at [83, 181] on button "Styles" at bounding box center [113, 180] width 200 height 44
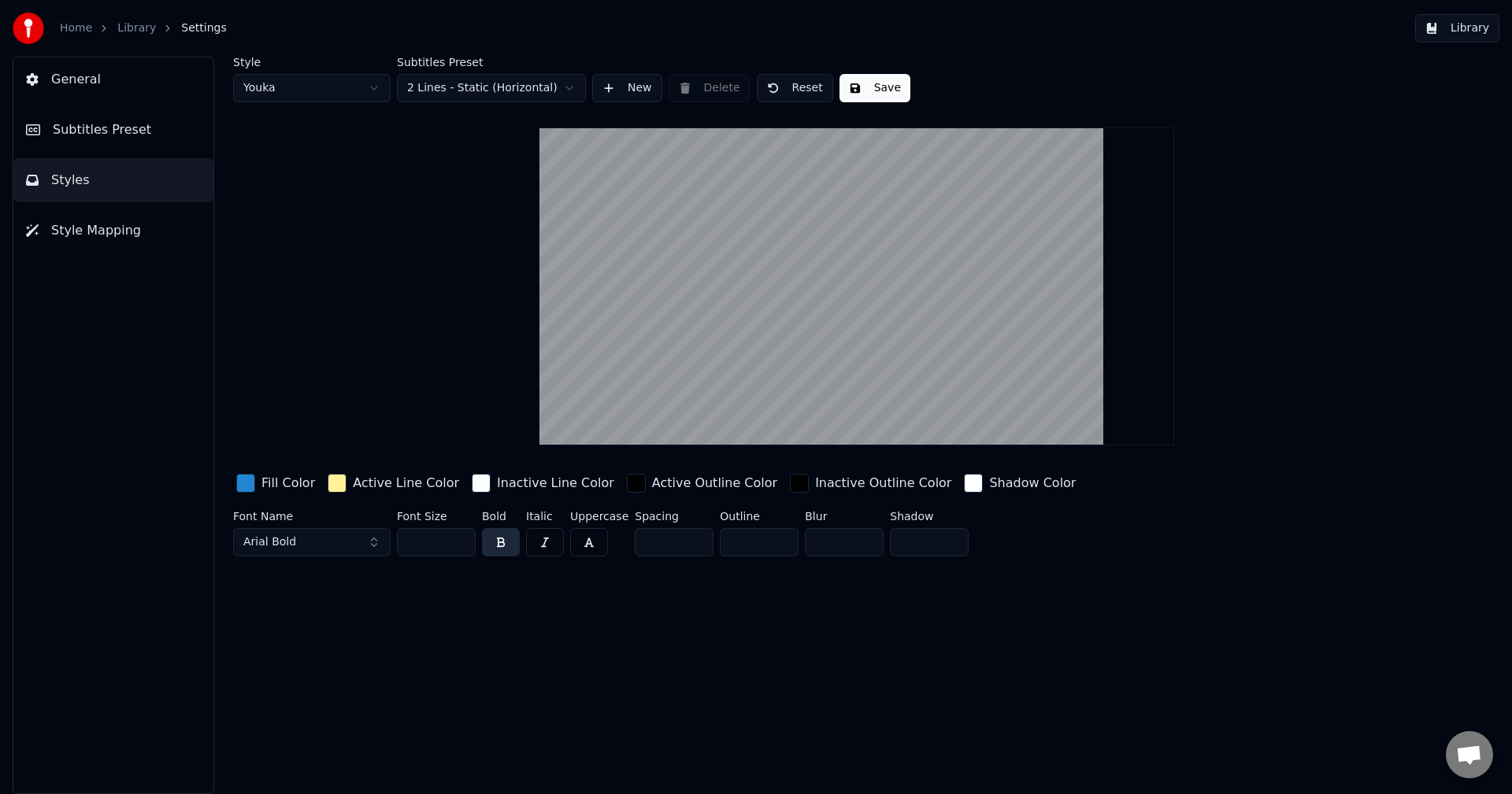
click at [83, 129] on span "Subtitles Preset" at bounding box center [102, 130] width 99 height 19
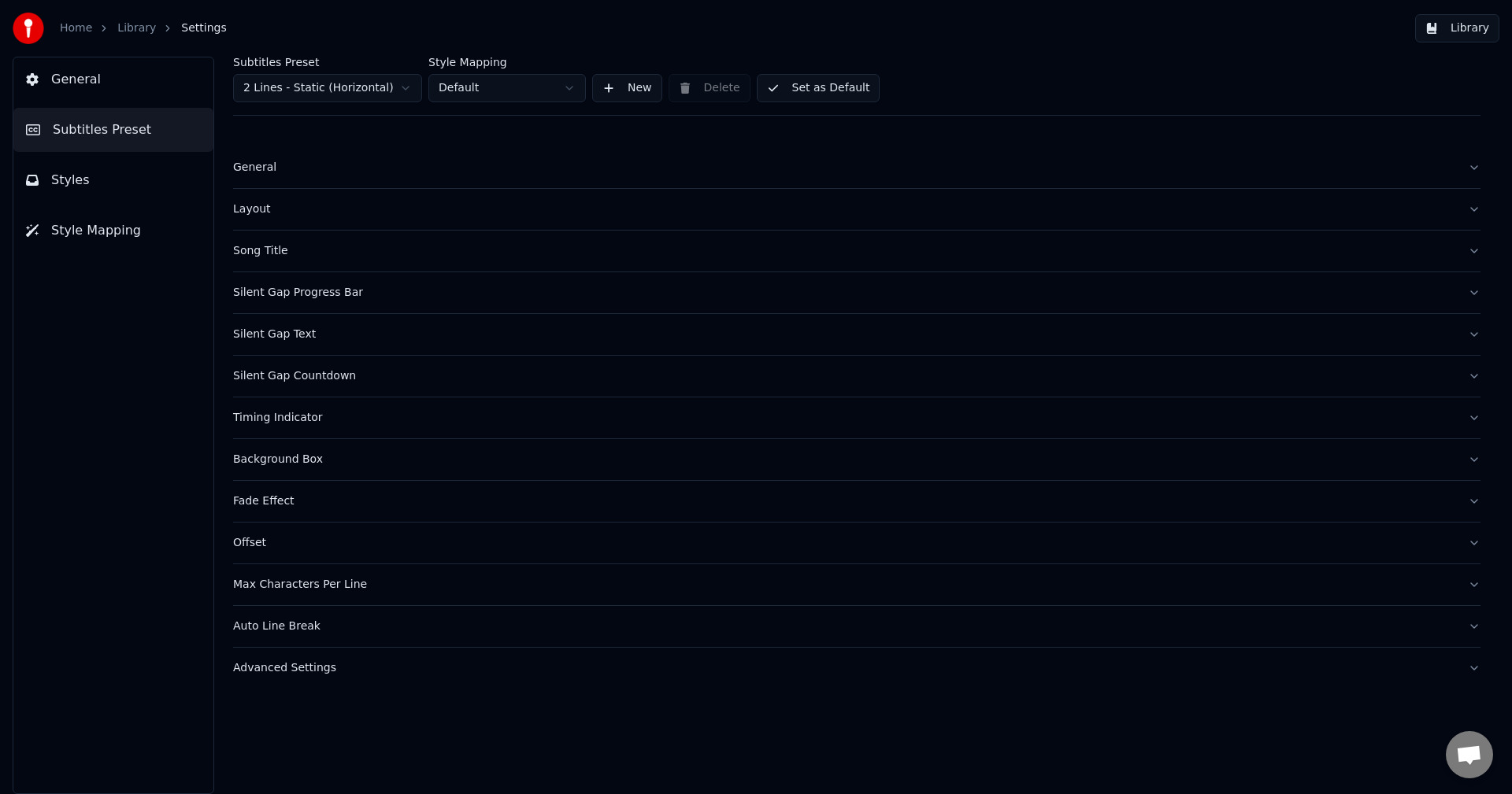
click at [89, 86] on span "General" at bounding box center [76, 79] width 49 height 19
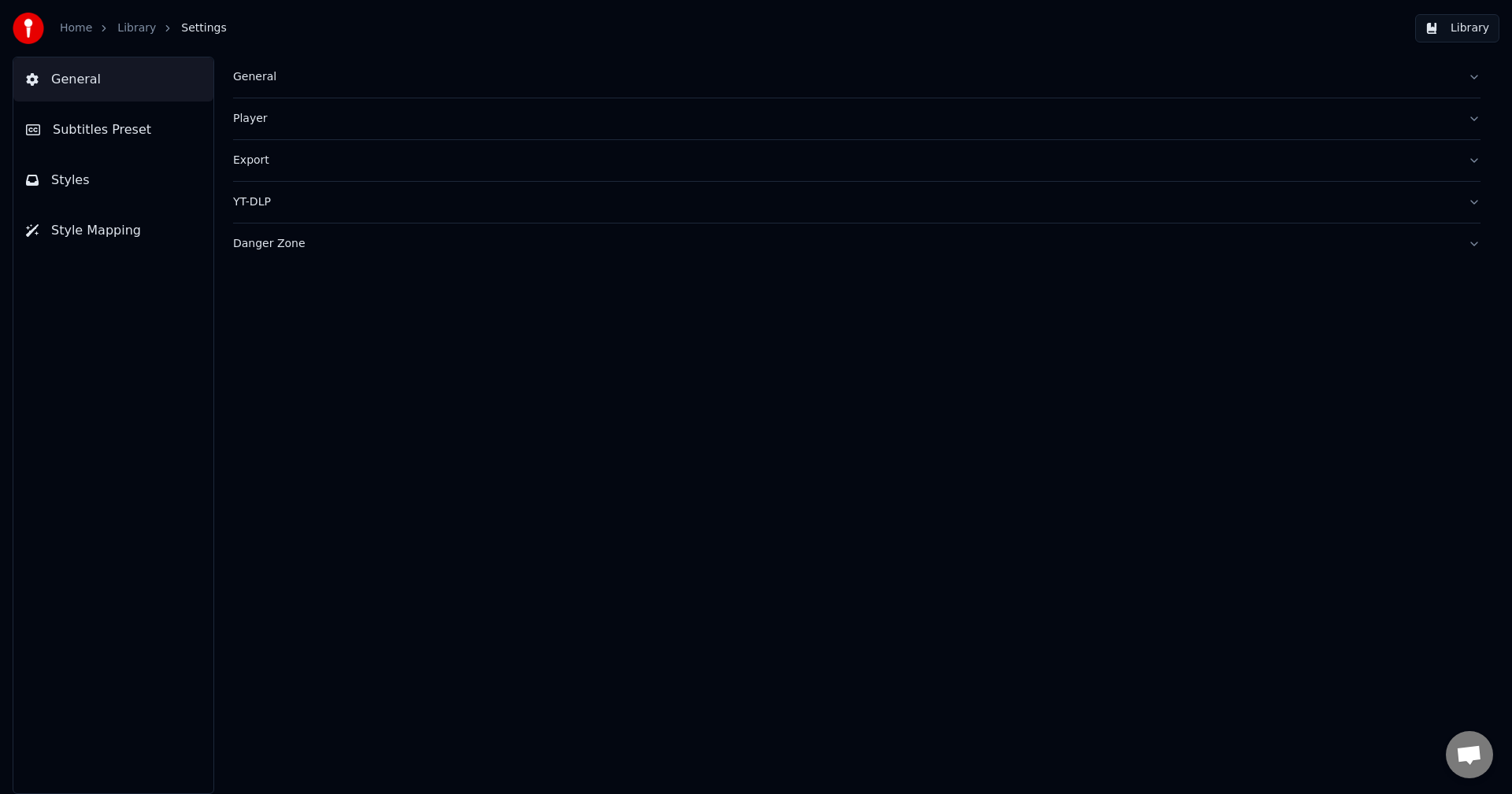
click at [269, 152] on div "Export" at bounding box center [844, 160] width 1222 height 15
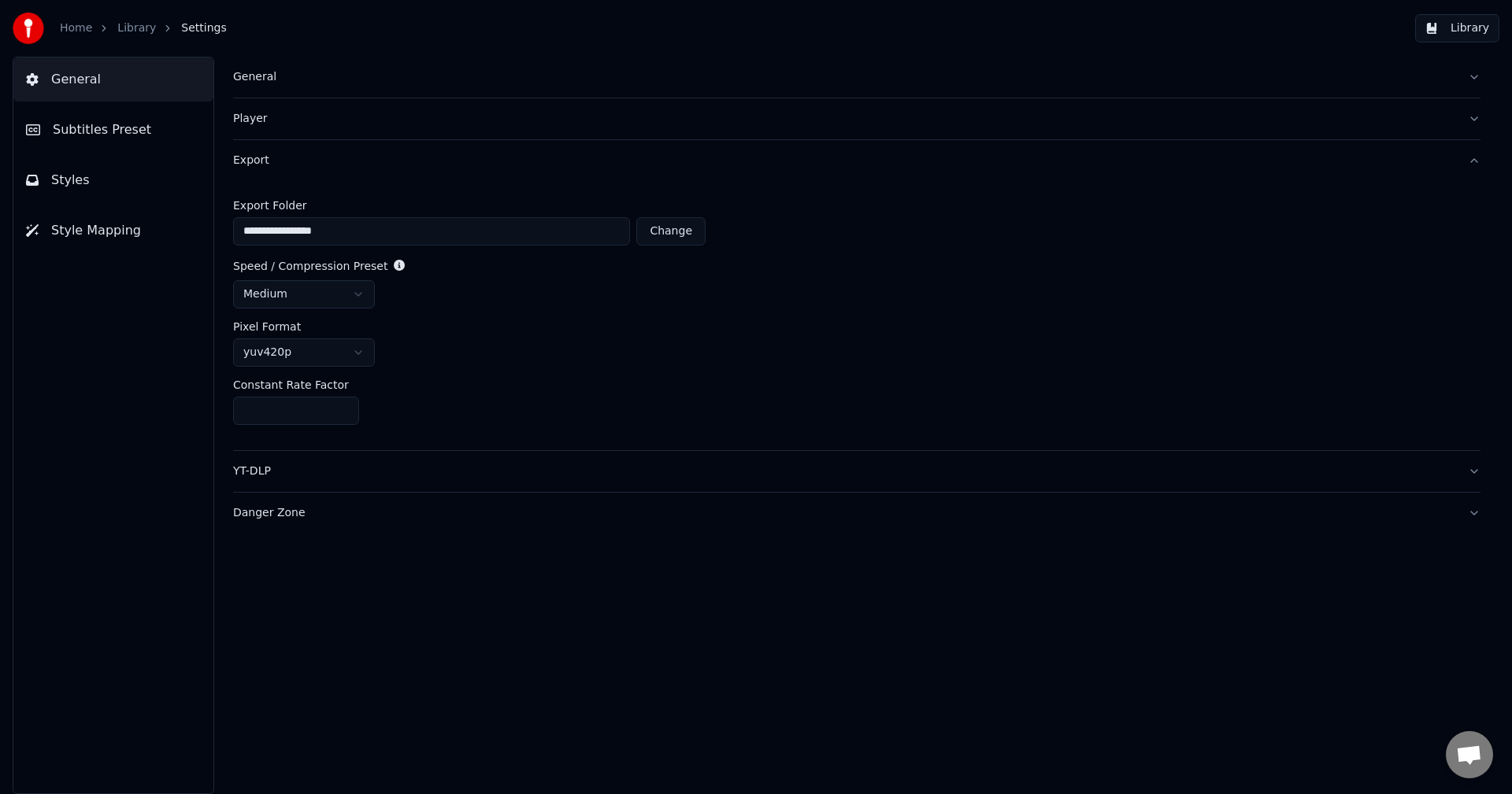
click at [261, 509] on div "Danger Zone" at bounding box center [844, 513] width 1222 height 15
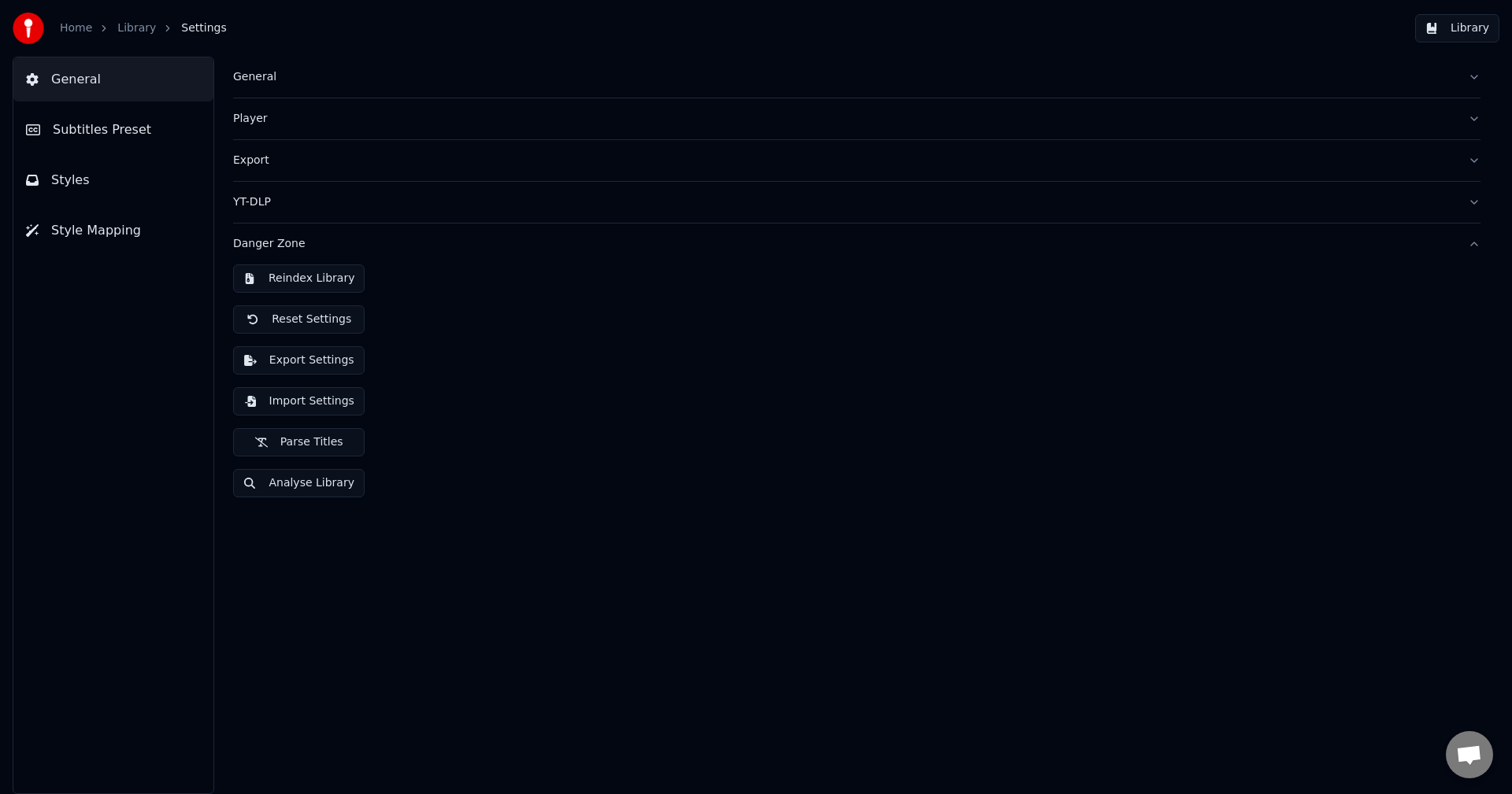
click at [76, 25] on link "Home" at bounding box center [76, 28] width 32 height 15
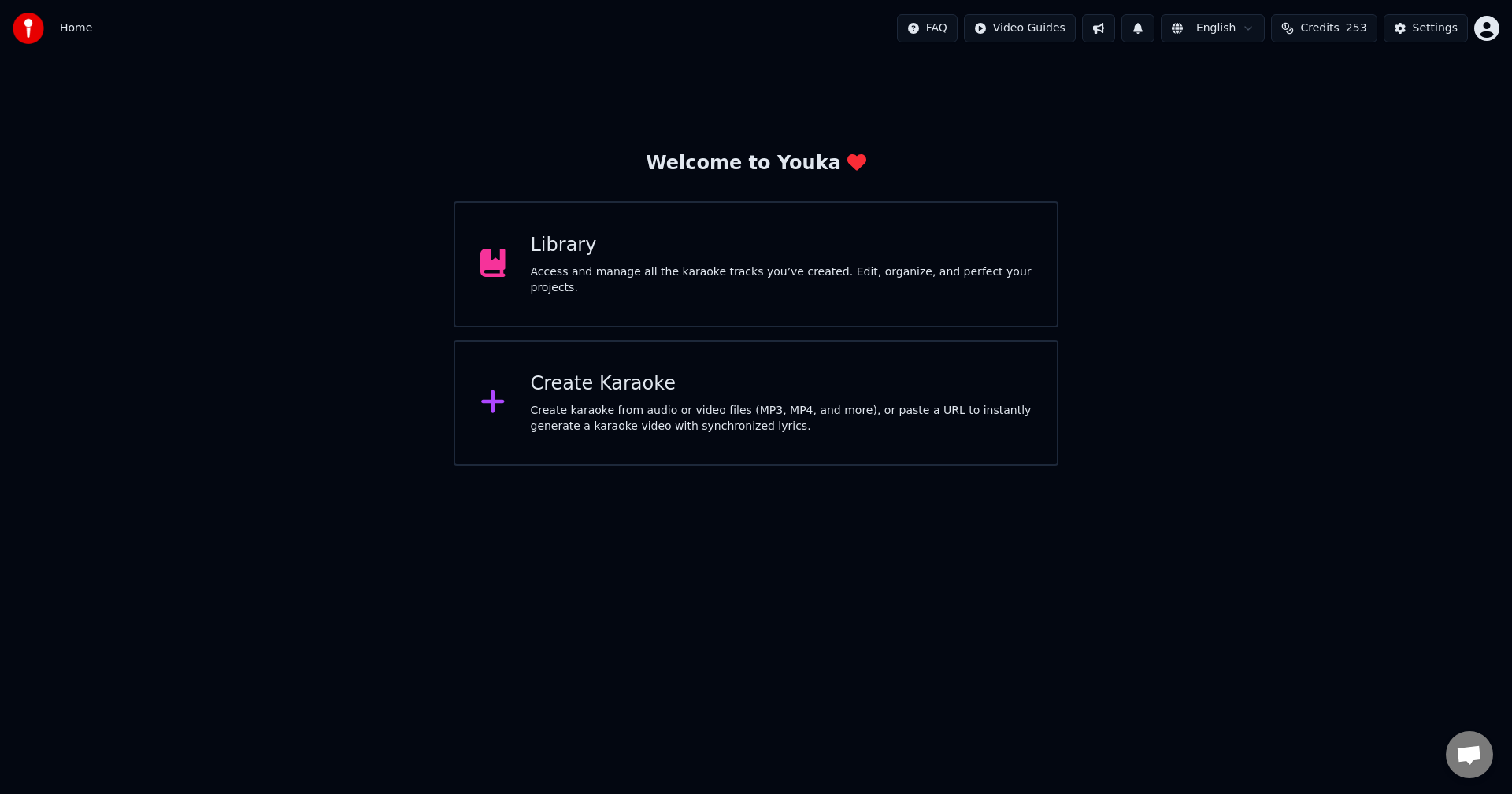
click at [1331, 36] on span "Credits" at bounding box center [1319, 28] width 38 height 15
click at [1409, 21] on button "Settings" at bounding box center [1425, 28] width 84 height 28
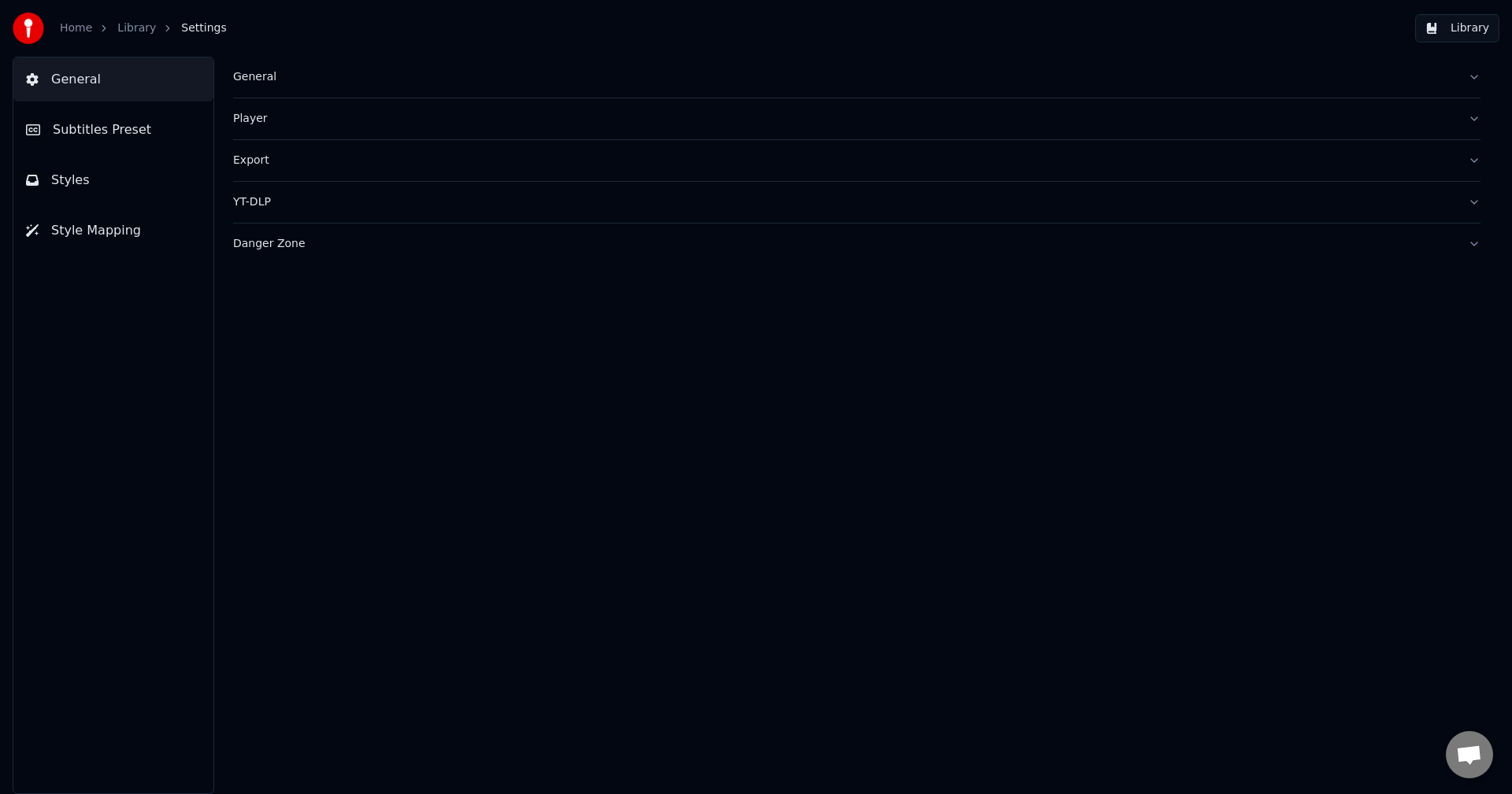
click at [1409, 21] on div "Home Library Settings Library" at bounding box center [756, 28] width 1512 height 57
click at [1442, 23] on button "Library" at bounding box center [1457, 28] width 84 height 28
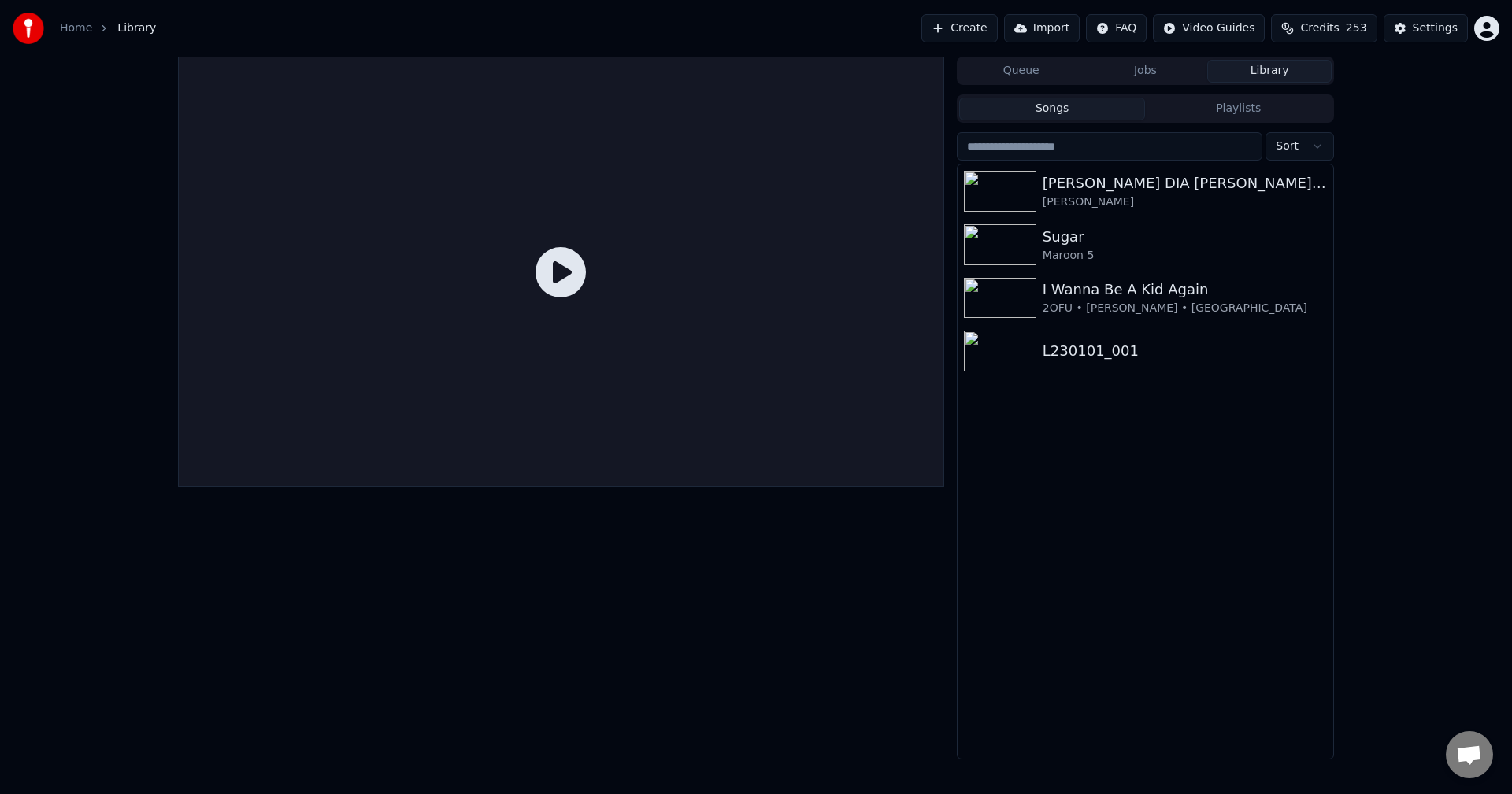
click at [1483, 31] on html "Home Library Create Import FAQ Video Guides Credits 253 Settings Queue Jobs Lib…" at bounding box center [756, 397] width 1512 height 794
click at [1450, 93] on div "Billing" at bounding box center [1418, 102] width 181 height 26
click at [1354, 25] on span "253" at bounding box center [1356, 28] width 21 height 15
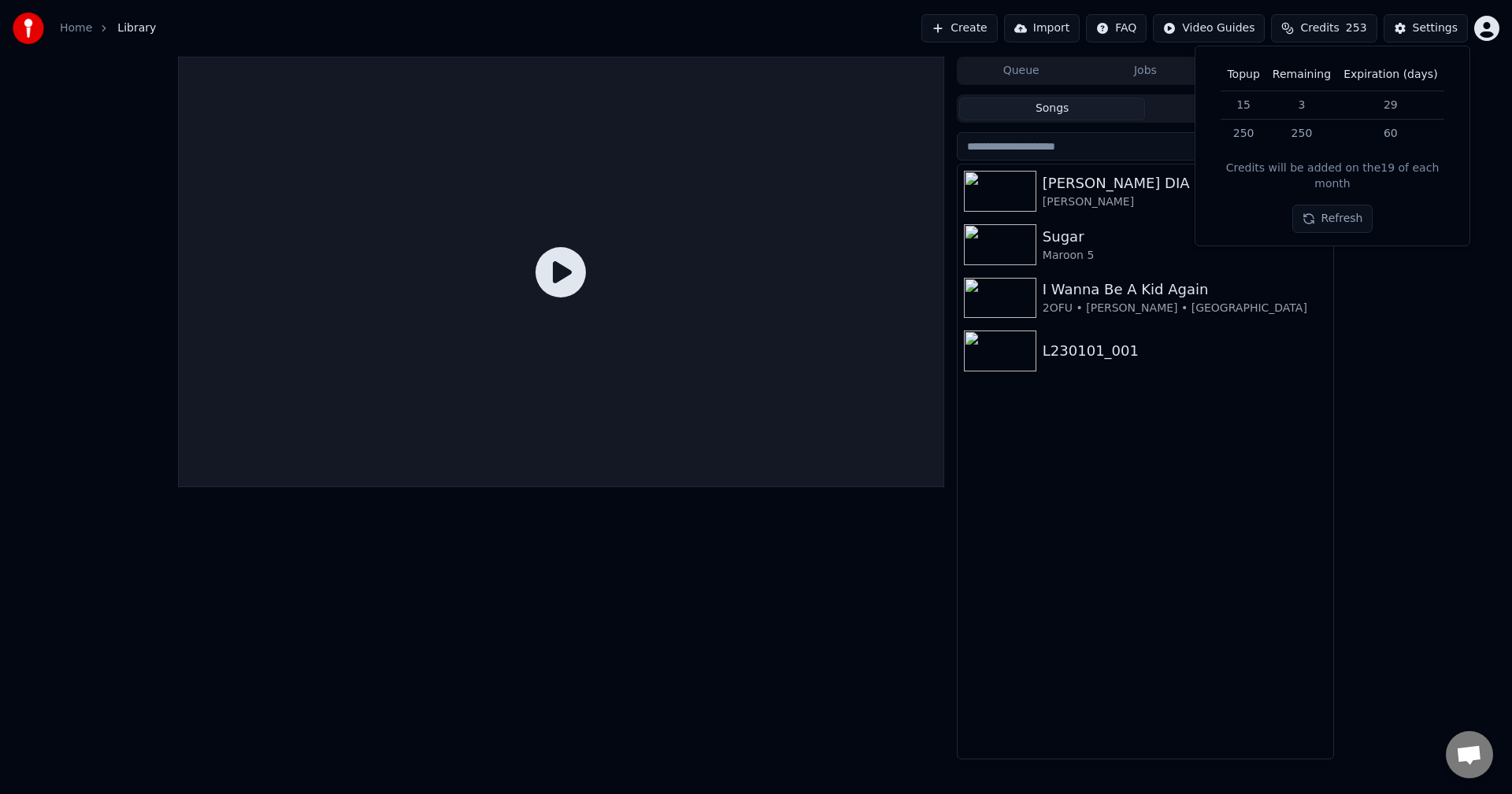
click at [1340, 204] on button "Refresh" at bounding box center [1332, 218] width 81 height 28
click at [1333, 210] on button "Refresh" at bounding box center [1332, 218] width 81 height 28
click at [1333, 210] on div "Topup Remaining Expiration (days) 15 3 29 250 250 60 250 250 60 Credits will be…" at bounding box center [1332, 160] width 249 height 203
click at [1332, 235] on button "Refresh" at bounding box center [1332, 248] width 81 height 28
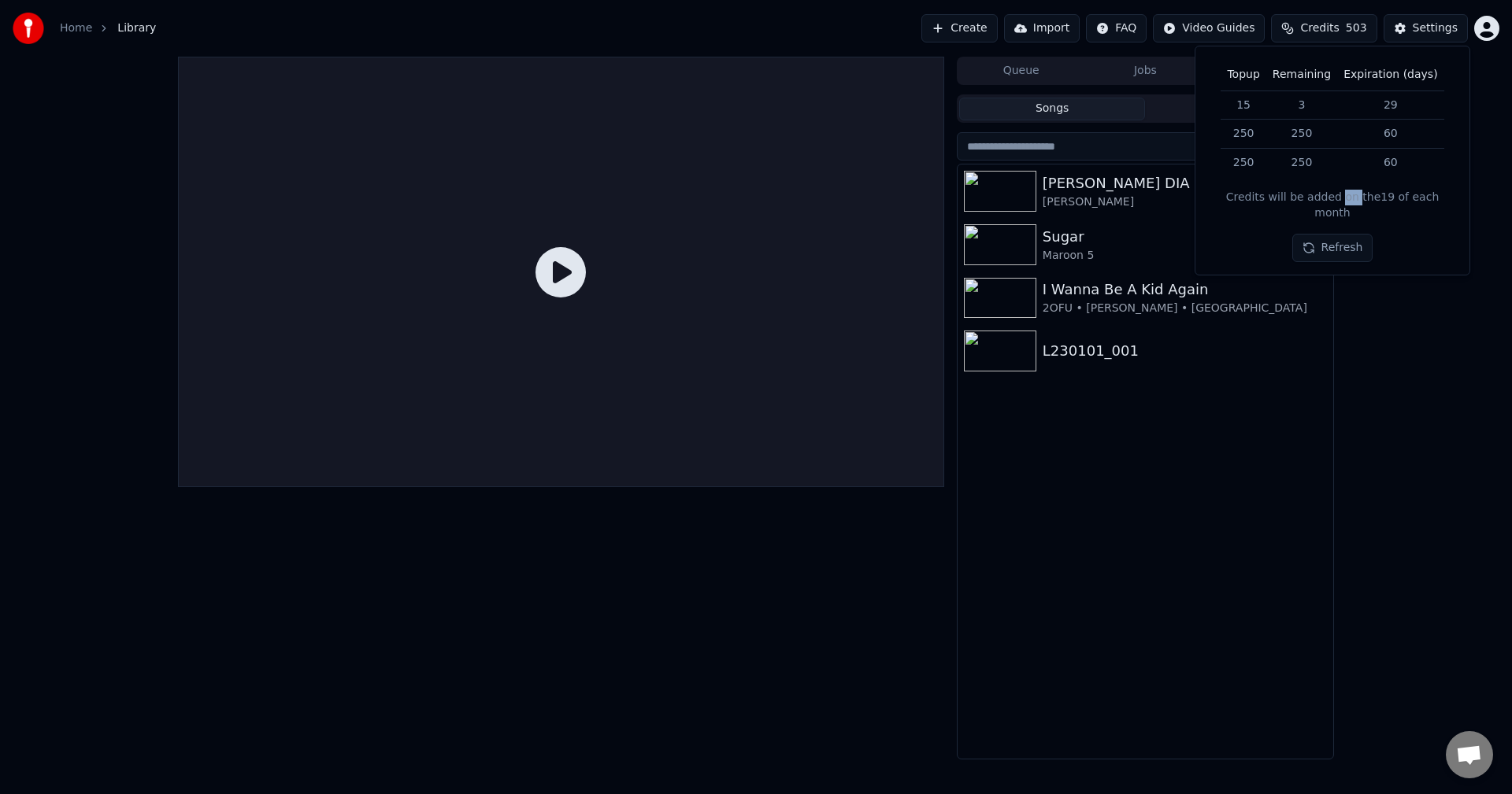
click at [1334, 236] on button "Refresh" at bounding box center [1332, 248] width 81 height 28
click at [580, 580] on div at bounding box center [561, 408] width 766 height 703
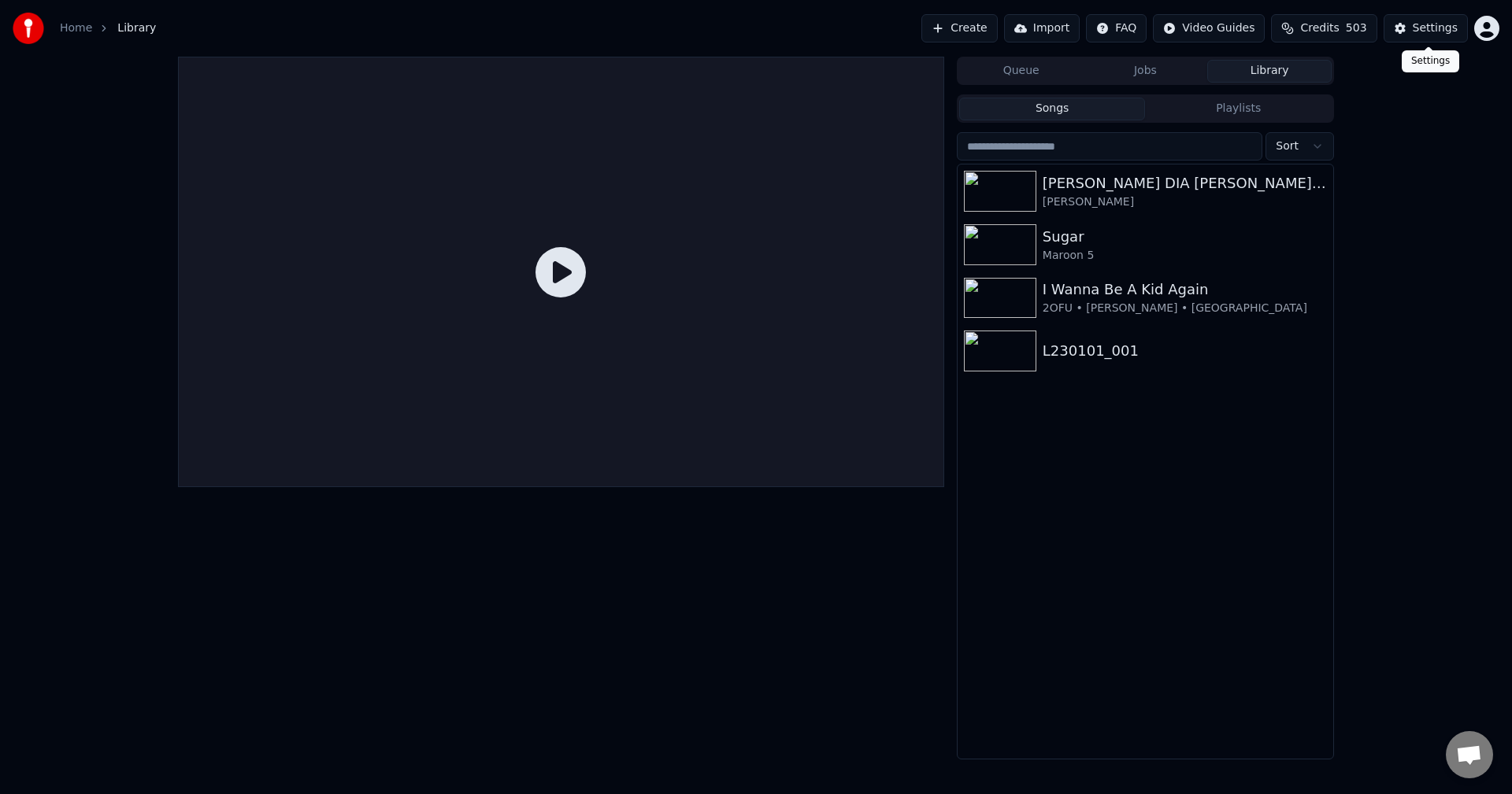
click at [1418, 32] on div "Settings" at bounding box center [1435, 28] width 45 height 15
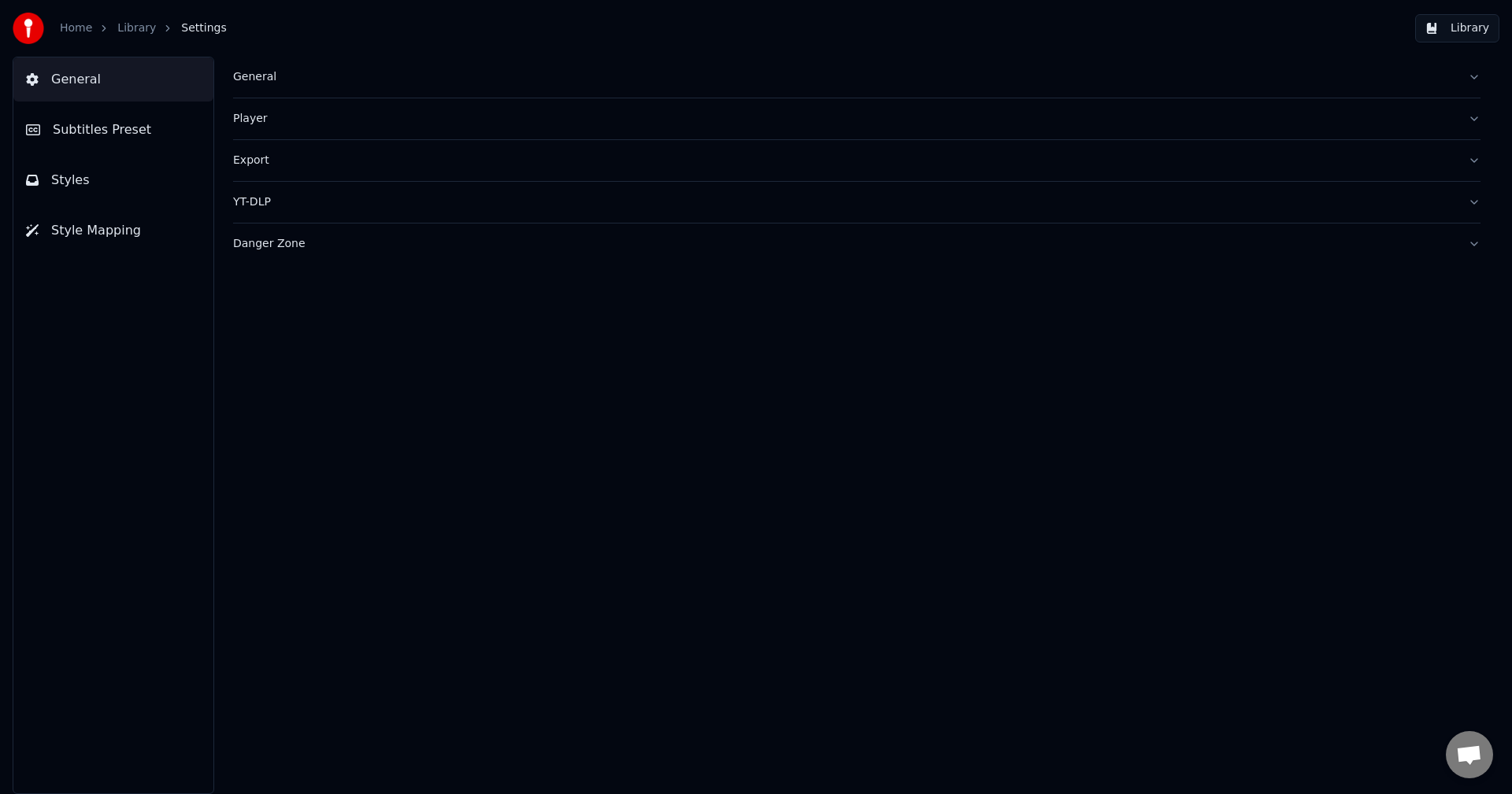
click at [265, 240] on div "Danger Zone" at bounding box center [844, 243] width 1222 height 15
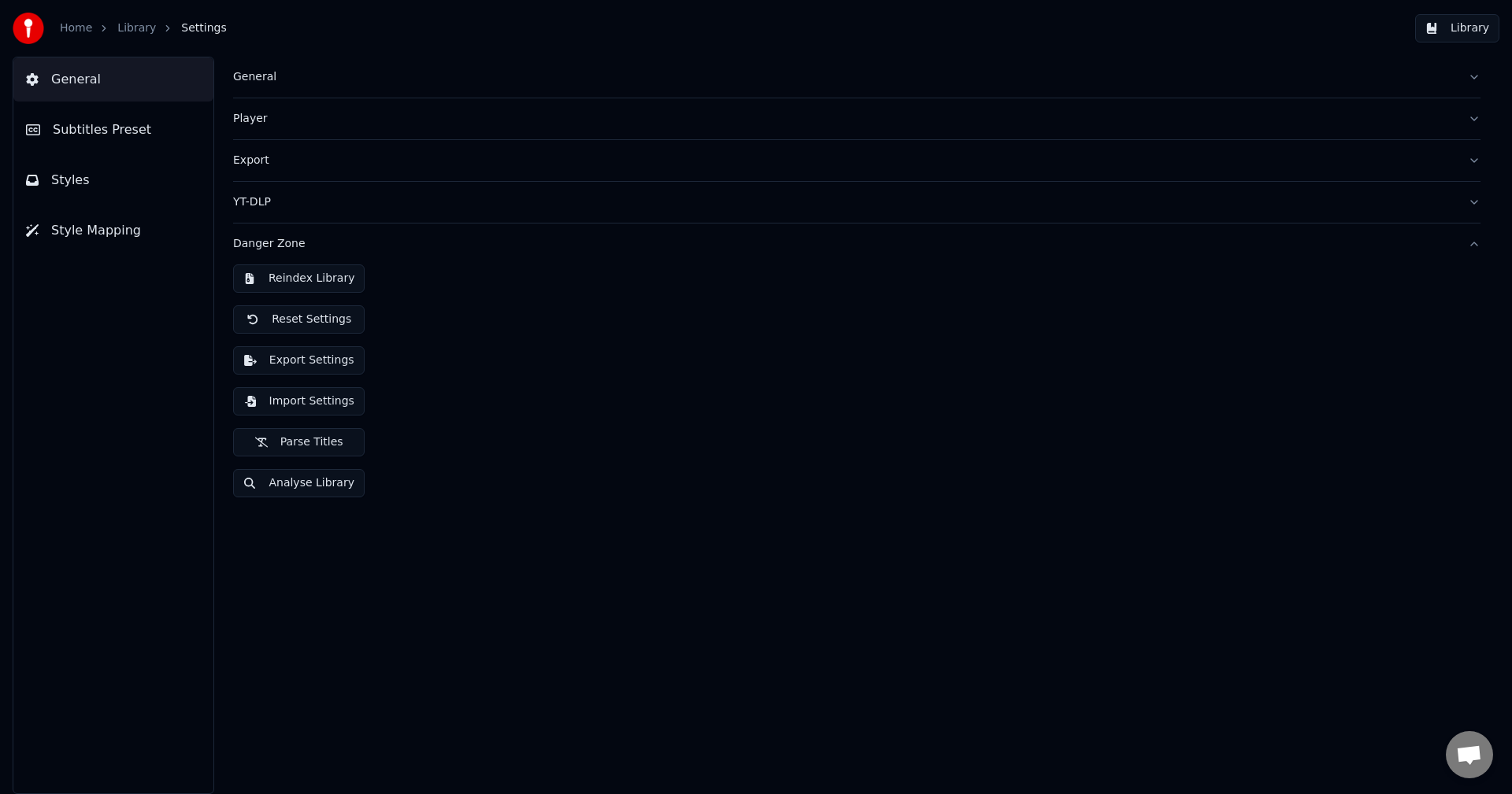
click at [302, 405] on button "Import Settings" at bounding box center [299, 401] width 131 height 28
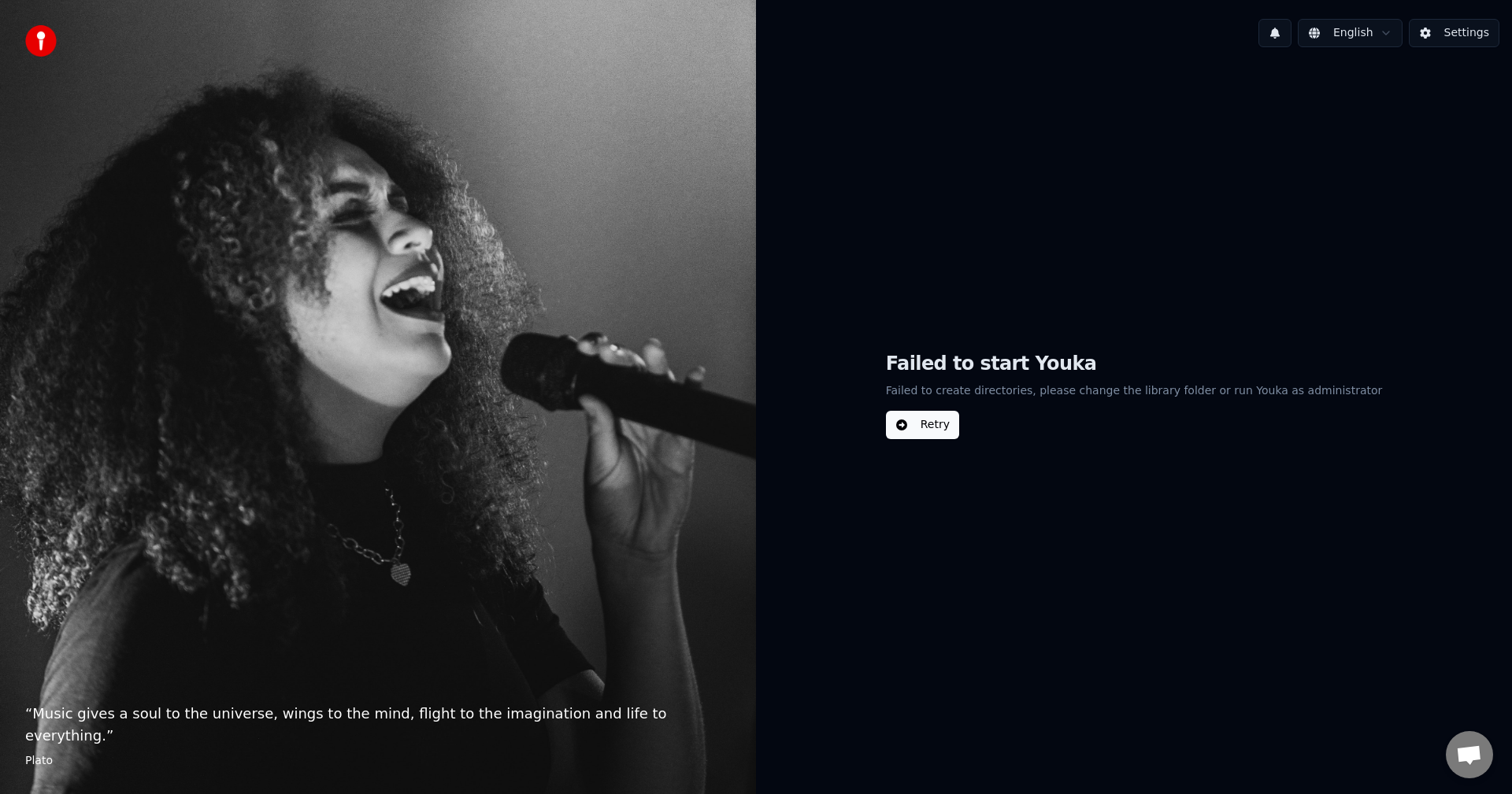
click at [959, 431] on button "Retry" at bounding box center [923, 425] width 73 height 28
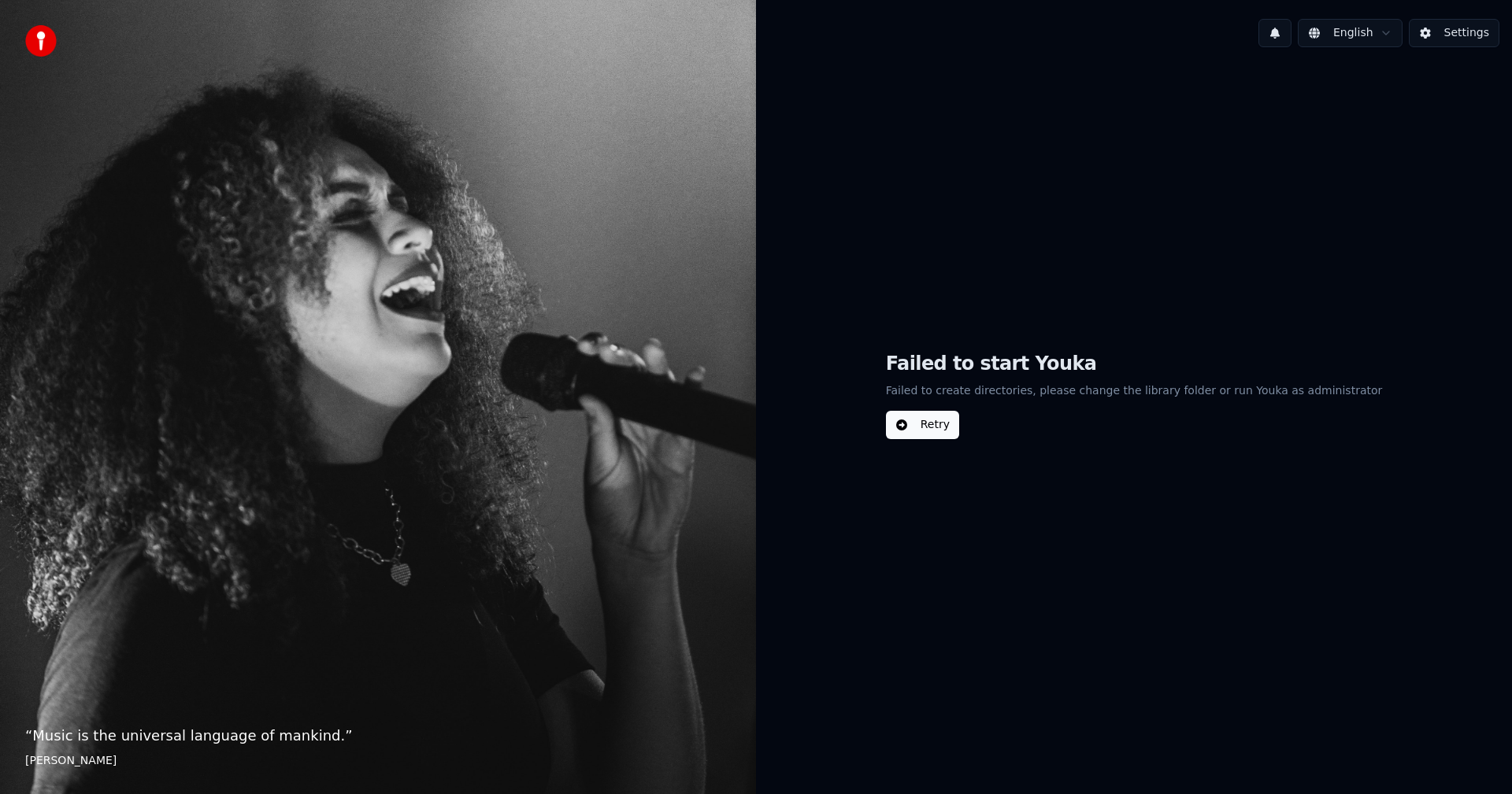
click at [959, 431] on button "Retry" at bounding box center [923, 425] width 73 height 28
click at [1440, 37] on button "Settings" at bounding box center [1454, 32] width 90 height 28
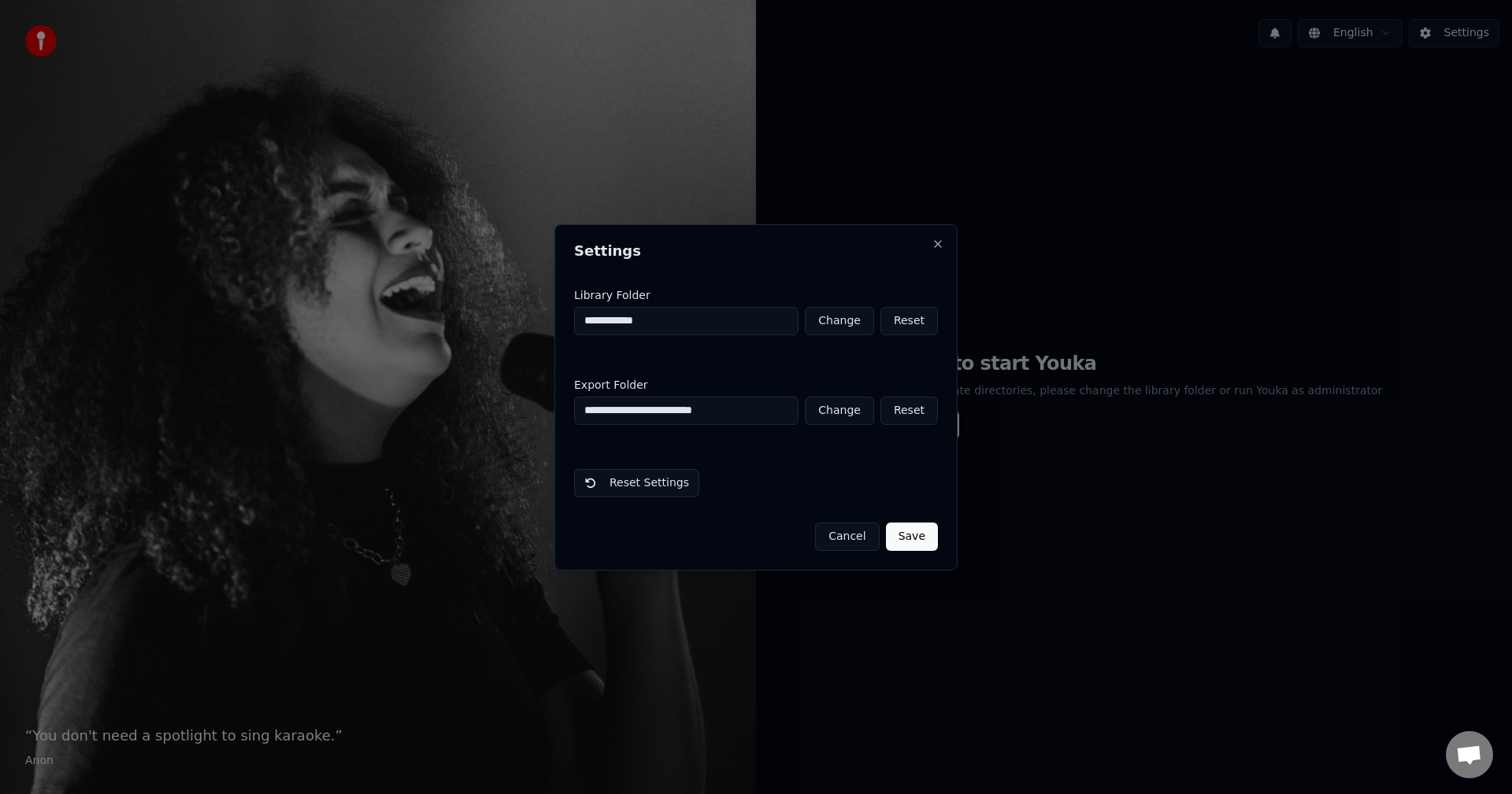
click at [912, 317] on button "Reset" at bounding box center [909, 321] width 58 height 28
type input "**********"
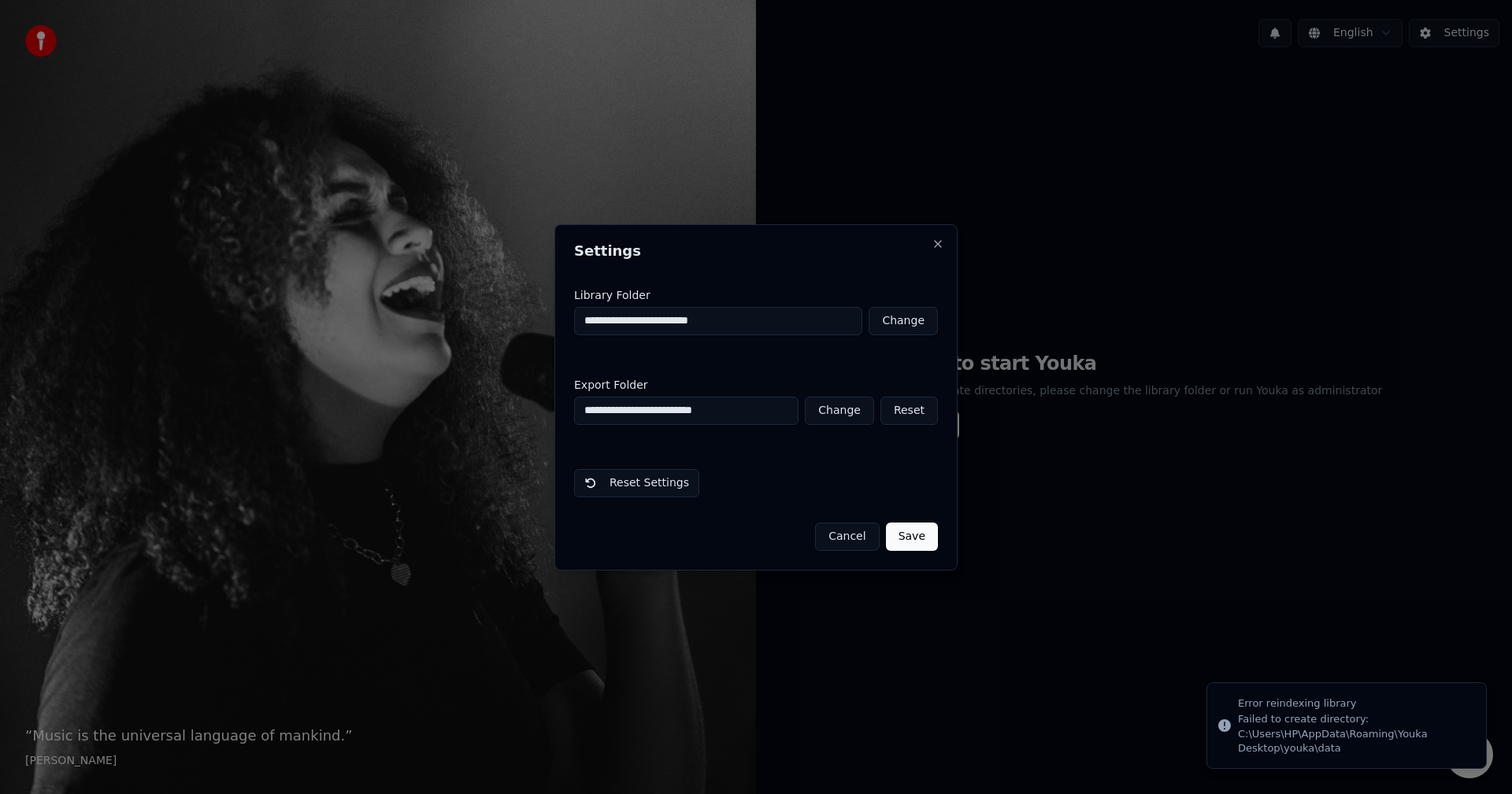
click at [919, 535] on button "Save" at bounding box center [912, 536] width 52 height 28
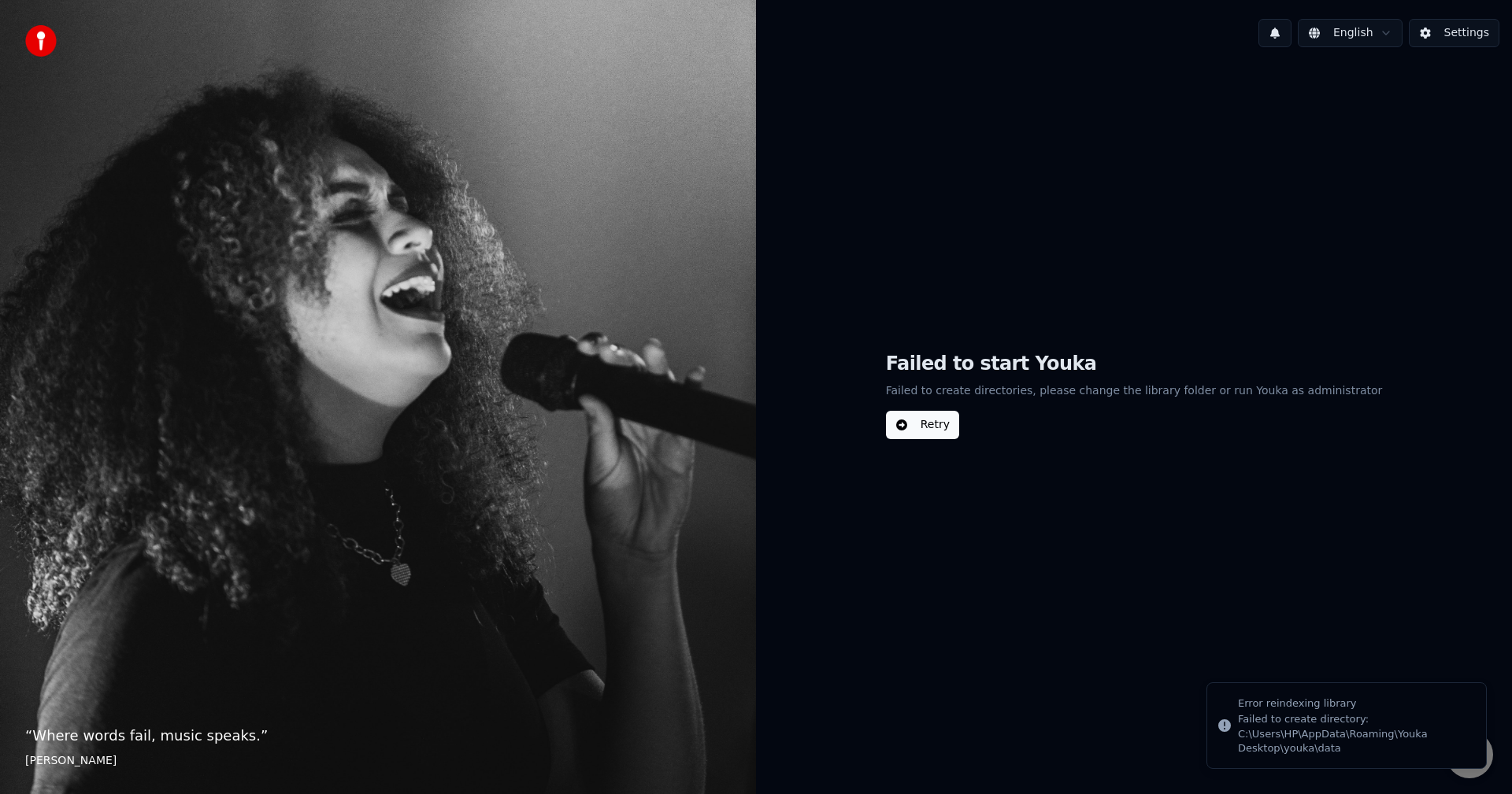
click at [957, 429] on button "Retry" at bounding box center [923, 425] width 73 height 28
click at [1437, 29] on button "Settings" at bounding box center [1454, 32] width 90 height 28
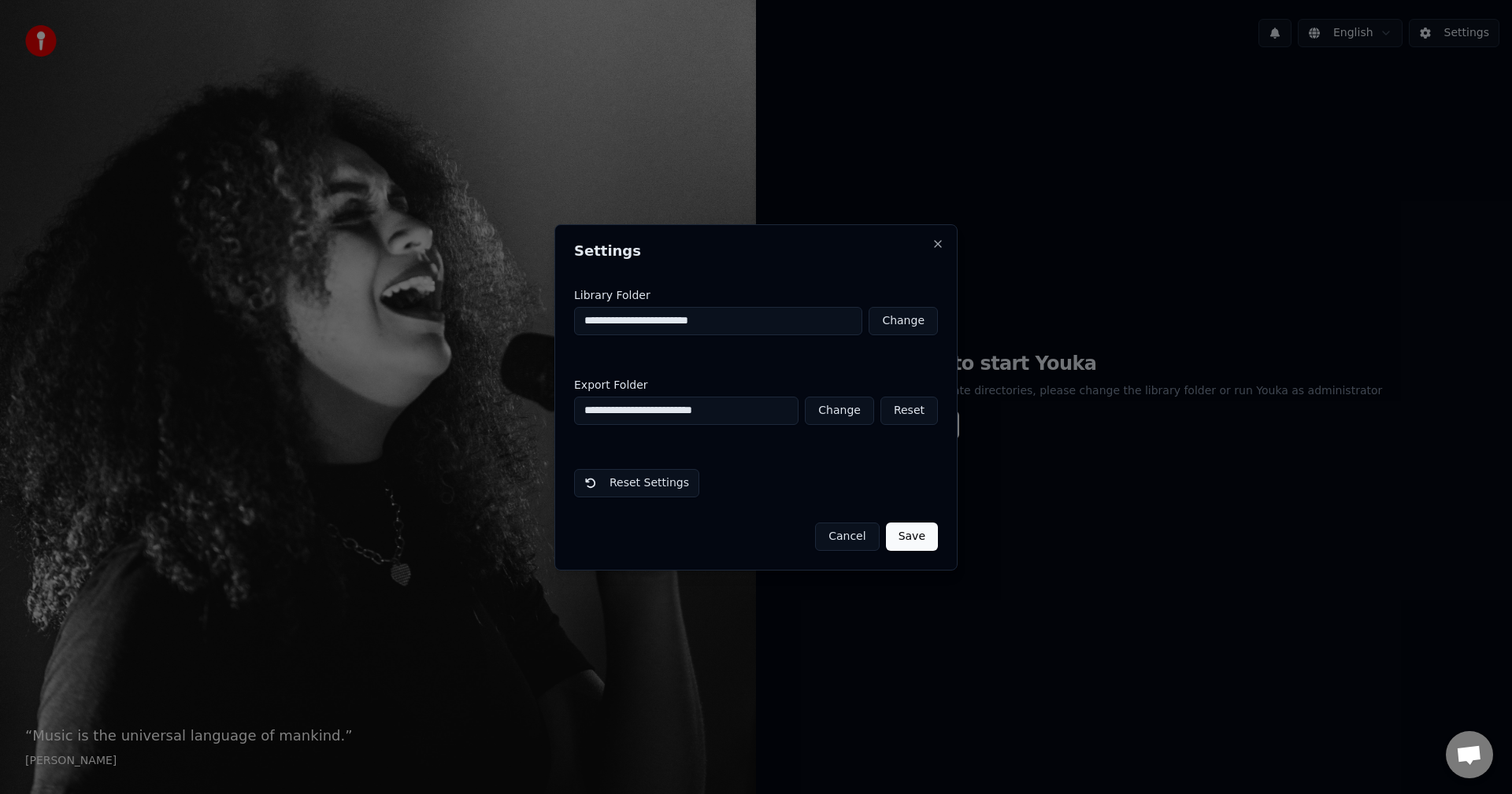
click at [908, 410] on button "Reset" at bounding box center [909, 410] width 58 height 28
type input "**********"
click at [908, 410] on button "Change" at bounding box center [902, 410] width 69 height 28
click at [645, 483] on button "Reset Settings" at bounding box center [636, 483] width 125 height 28
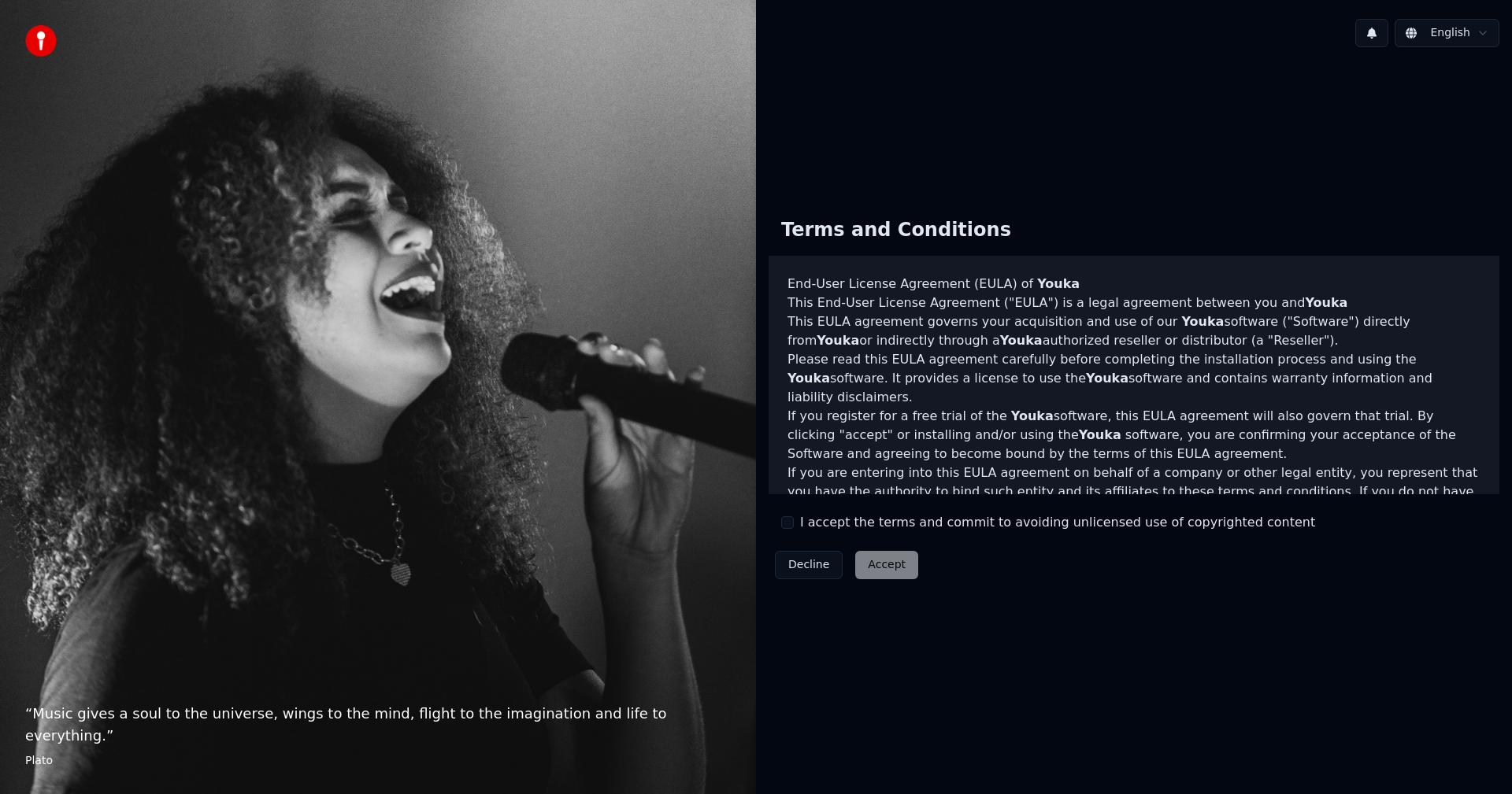
click at [790, 519] on button "I accept the terms and commit to avoiding unlicensed use of copyrighted content" at bounding box center [788, 523] width 13 height 13
click at [873, 562] on button "Accept" at bounding box center [886, 564] width 63 height 28
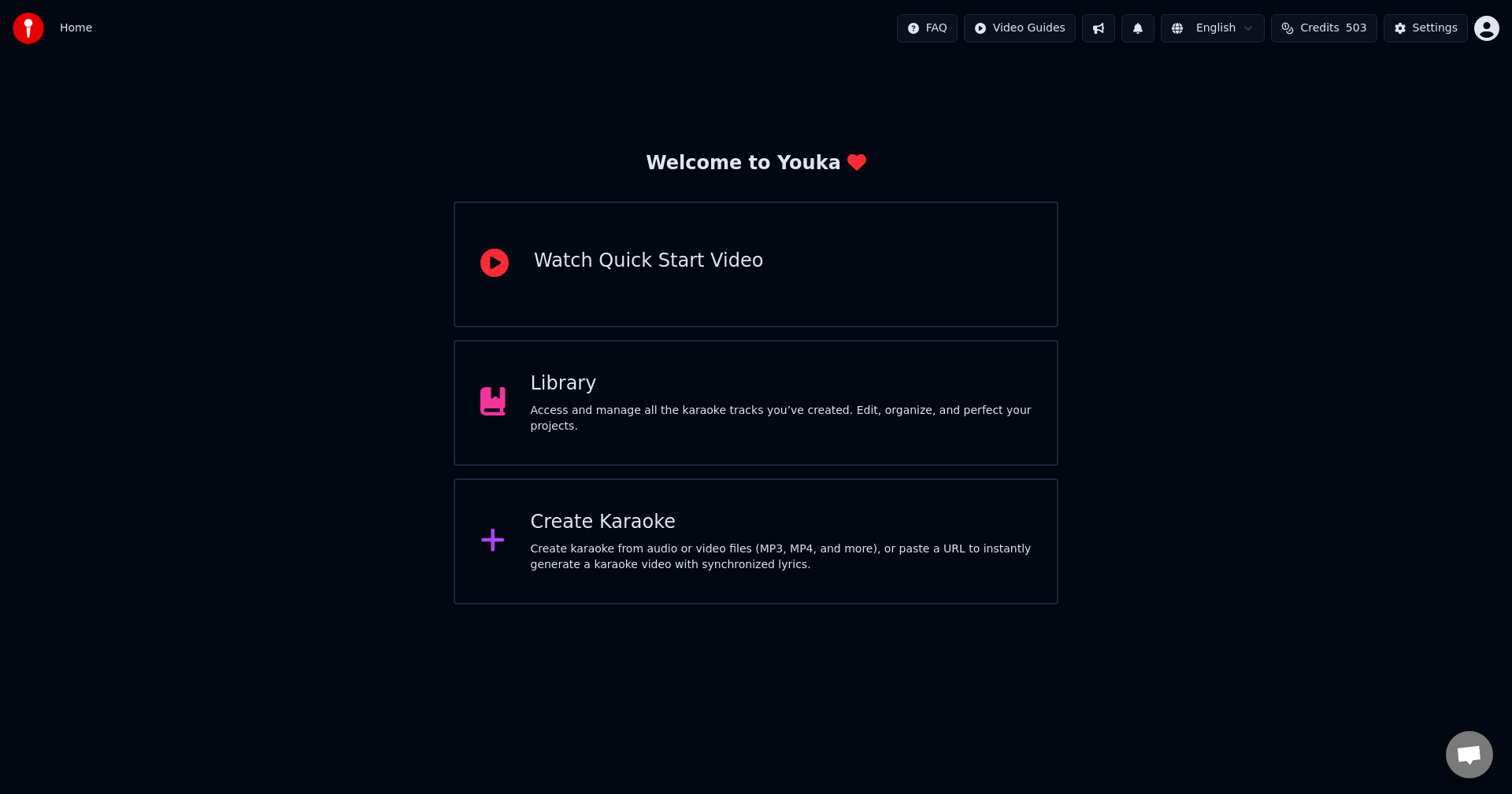
click at [865, 397] on div "Library" at bounding box center [781, 385] width 501 height 26
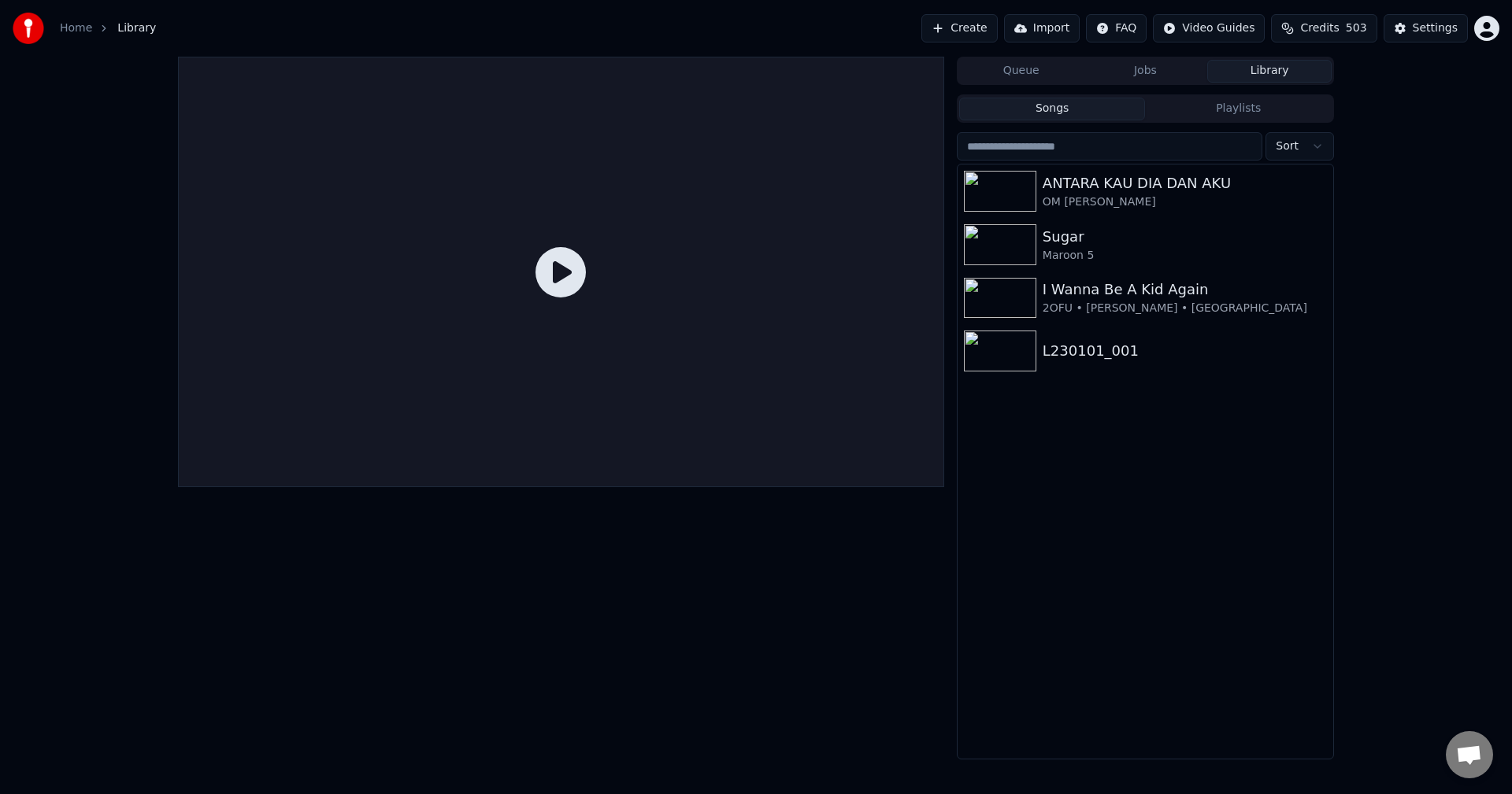
click at [1211, 106] on button "Playlists" at bounding box center [1238, 109] width 186 height 23
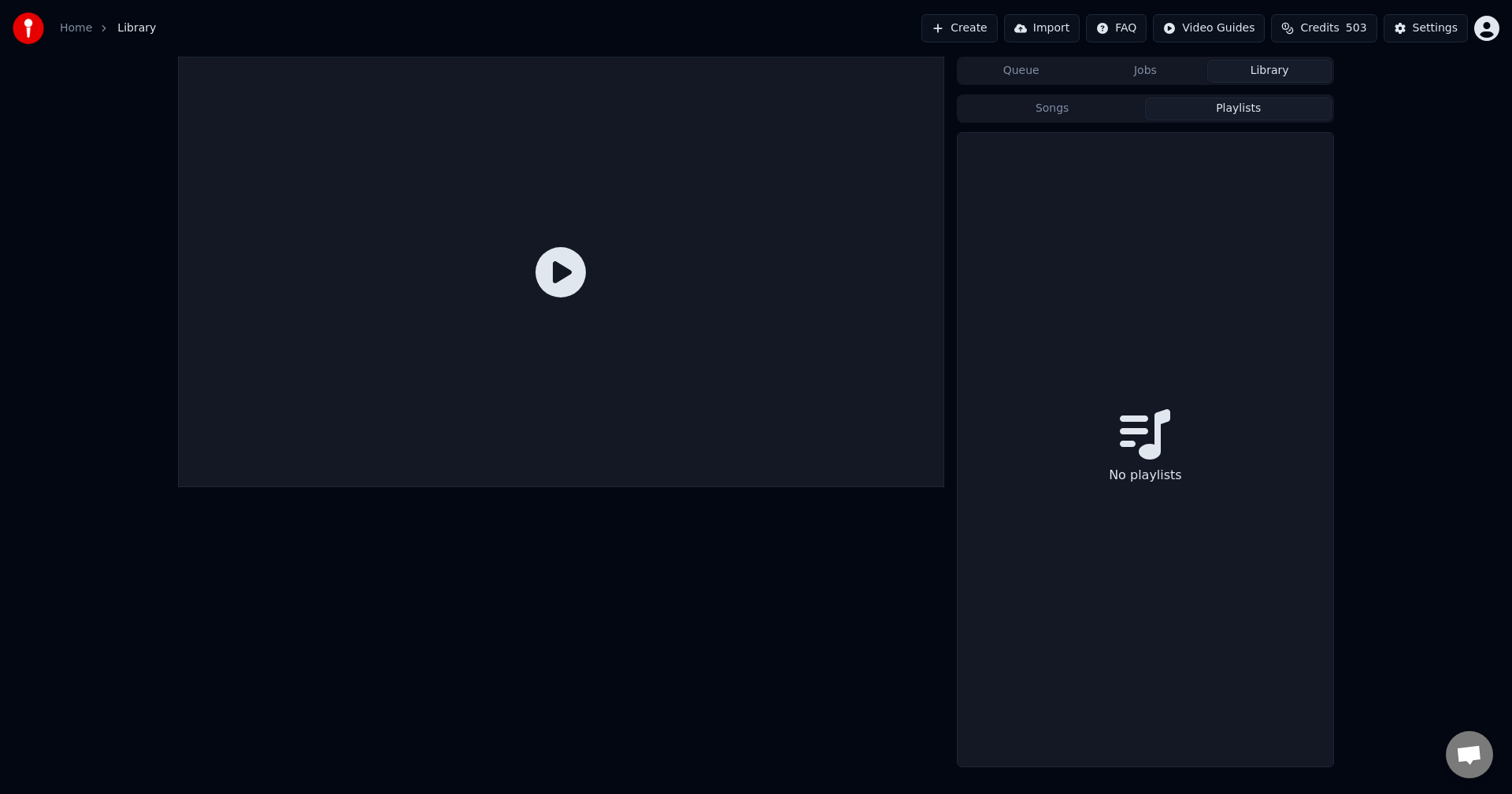
click at [1080, 110] on button "Songs" at bounding box center [1052, 109] width 186 height 23
click at [1031, 70] on button "Queue" at bounding box center [1022, 71] width 124 height 23
click at [1155, 70] on button "Jobs" at bounding box center [1146, 71] width 124 height 23
click at [738, 625] on div at bounding box center [561, 414] width 766 height 713
click at [77, 26] on link "Home" at bounding box center [76, 28] width 32 height 15
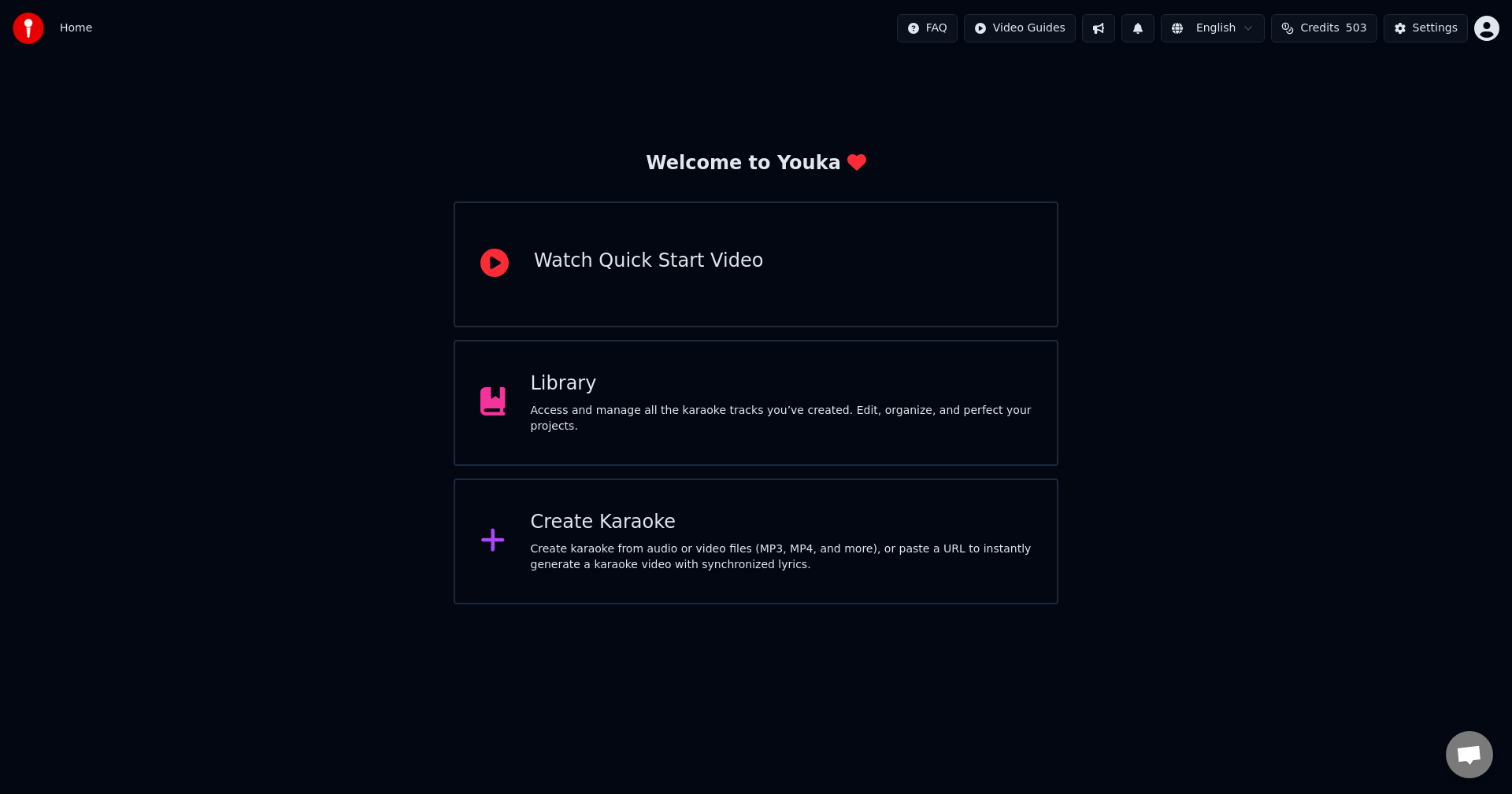
click at [1315, 429] on div "Welcome to Youka Watch Quick Start Video Library Access and manage all the kara…" at bounding box center [756, 331] width 1512 height 548
click at [58, 37] on div "Home" at bounding box center [52, 28] width 79 height 31
click at [41, 34] on img at bounding box center [28, 28] width 32 height 31
click at [1064, 31] on html "Home FAQ Video Guides English Credits 503 Settings Welcome to Youka Watch Quick…" at bounding box center [756, 302] width 1512 height 604
click at [1194, 139] on html "Home FAQ Video Guides English Credits 503 Settings Welcome to Youka Watch Quick…" at bounding box center [756, 302] width 1512 height 604
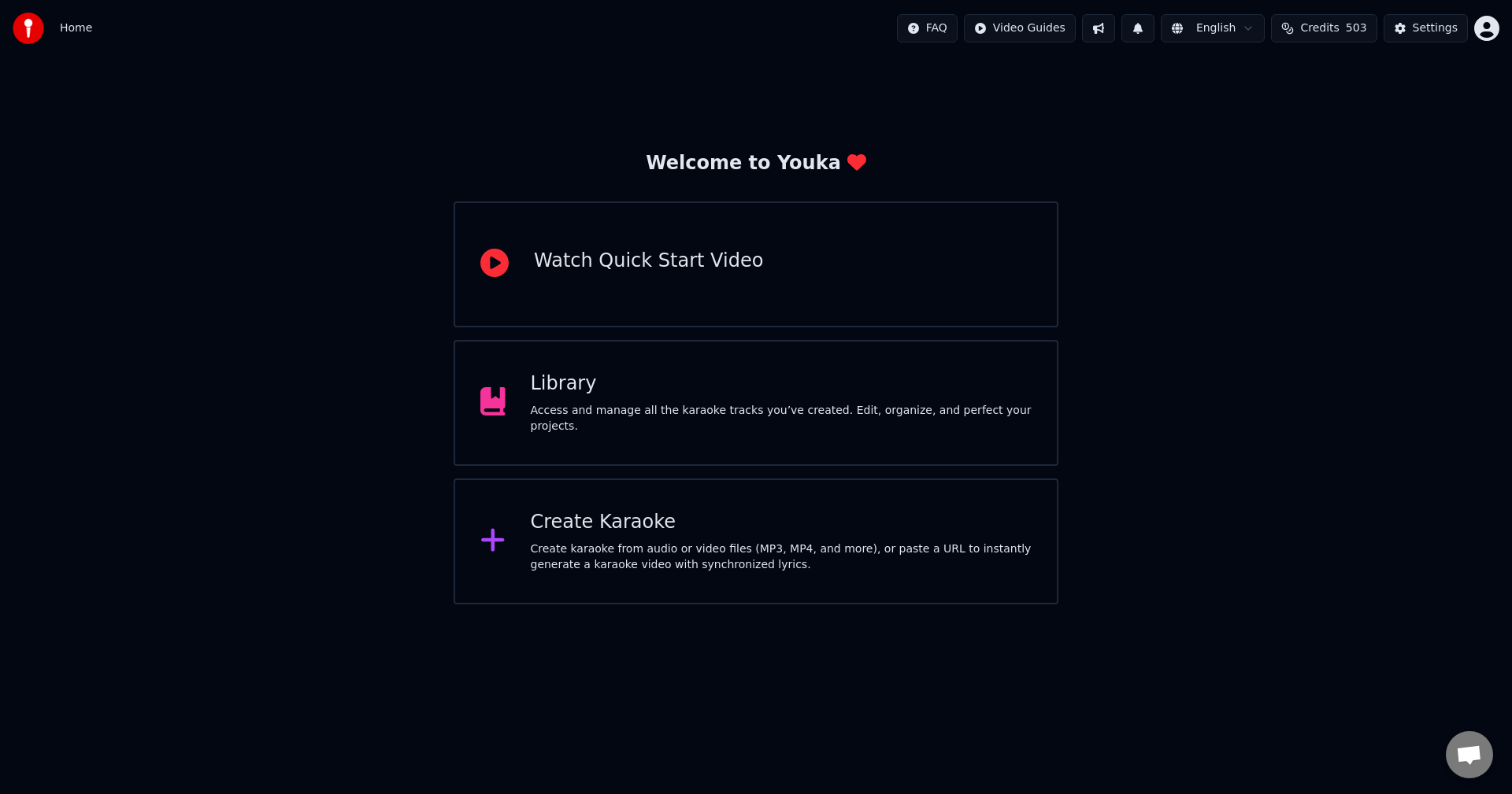
click at [1057, 604] on html "Home FAQ Video Guides English Credits 503 Settings Welcome to Youka Watch Quick…" at bounding box center [756, 302] width 1512 height 604
click at [1047, 604] on html "Home FAQ Video Guides English Credits 503 Settings Welcome to Youka Watch Quick…" at bounding box center [756, 302] width 1512 height 604
